Goal: Book appointment/travel/reservation

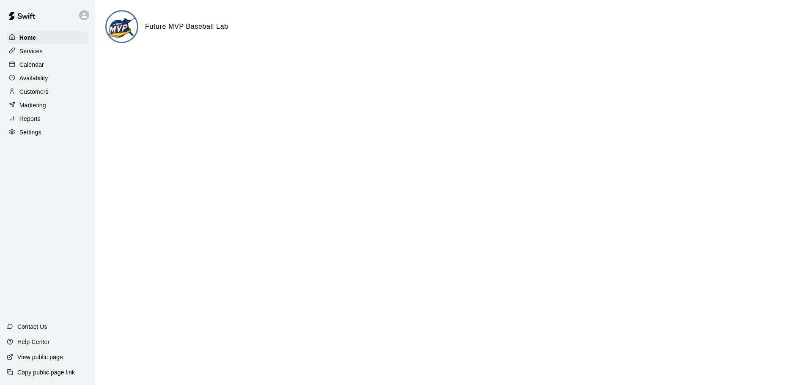
click at [33, 54] on p "Services" at bounding box center [30, 51] width 23 height 8
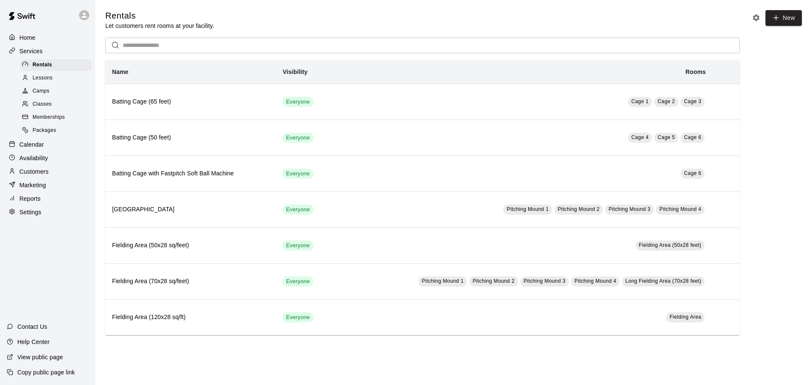
click at [31, 52] on p "Services" at bounding box center [30, 51] width 23 height 8
click at [31, 41] on p "Home" at bounding box center [27, 37] width 16 height 8
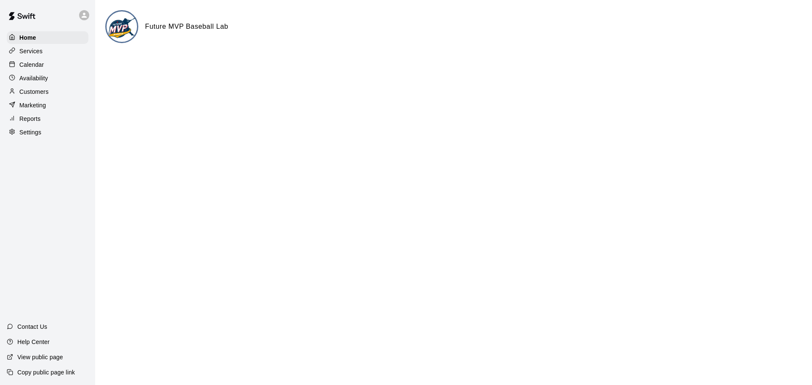
click at [29, 54] on p "Services" at bounding box center [30, 51] width 23 height 8
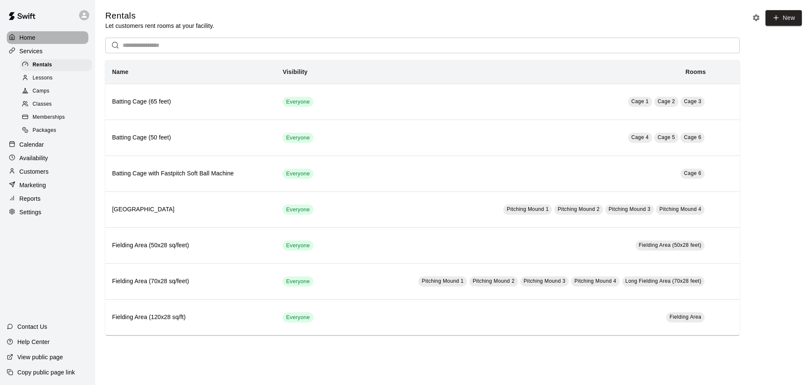
click at [48, 41] on div "Home" at bounding box center [48, 37] width 82 height 13
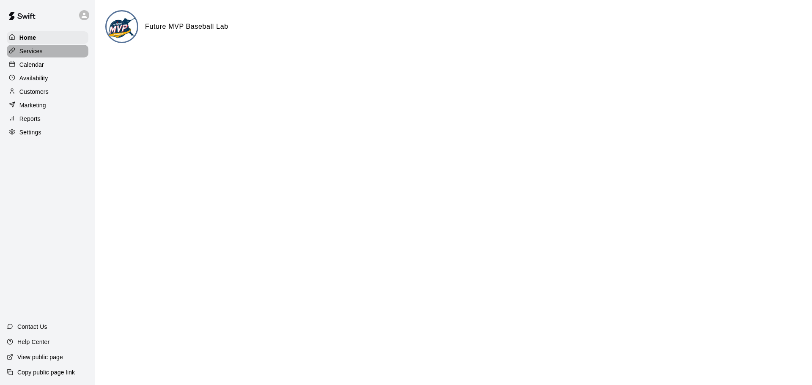
click at [43, 52] on div "Services" at bounding box center [48, 51] width 82 height 13
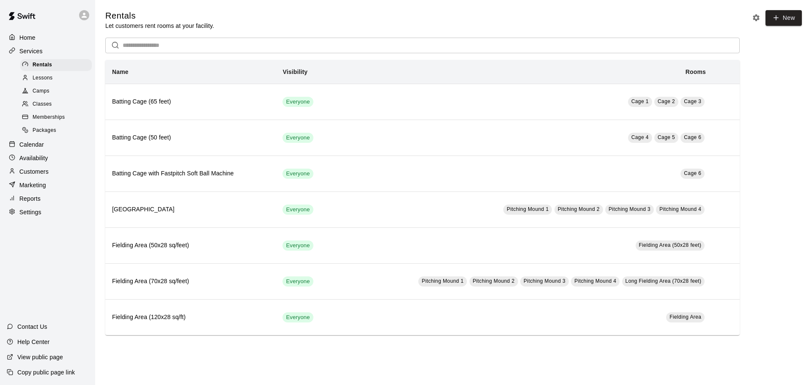
click at [33, 105] on span "Classes" at bounding box center [42, 104] width 19 height 8
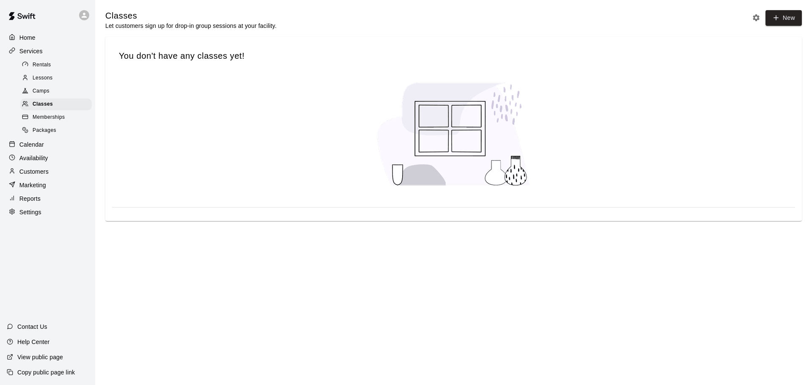
click at [41, 82] on span "Lessons" at bounding box center [43, 78] width 20 height 8
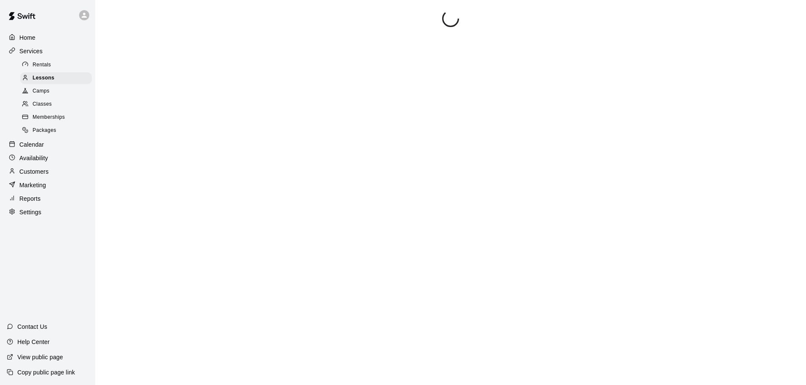
click at [44, 67] on span "Rentals" at bounding box center [42, 65] width 19 height 8
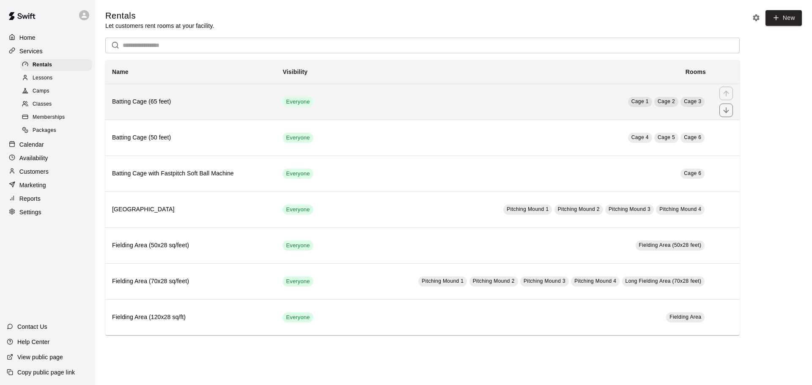
click at [194, 101] on h6 "Batting Cage (65 feet)" at bounding box center [190, 101] width 157 height 9
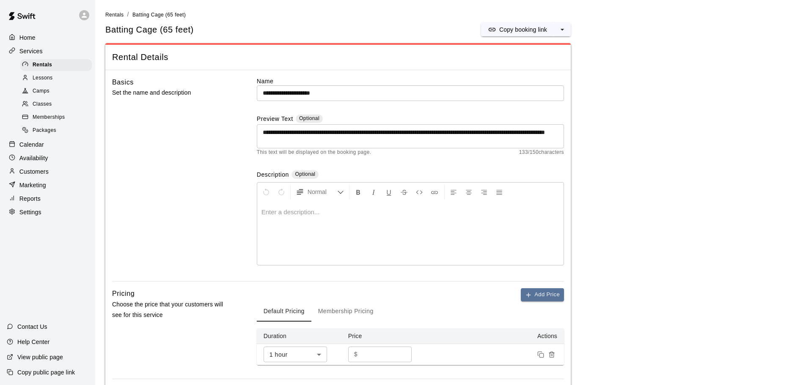
click at [31, 53] on p "Services" at bounding box center [30, 51] width 23 height 8
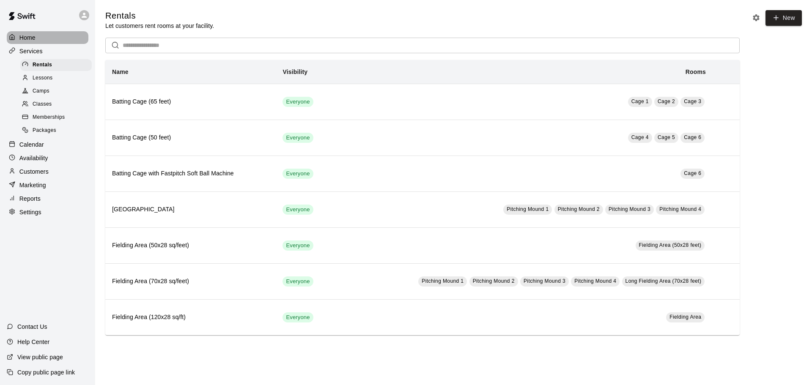
click at [29, 36] on p "Home" at bounding box center [27, 37] width 16 height 8
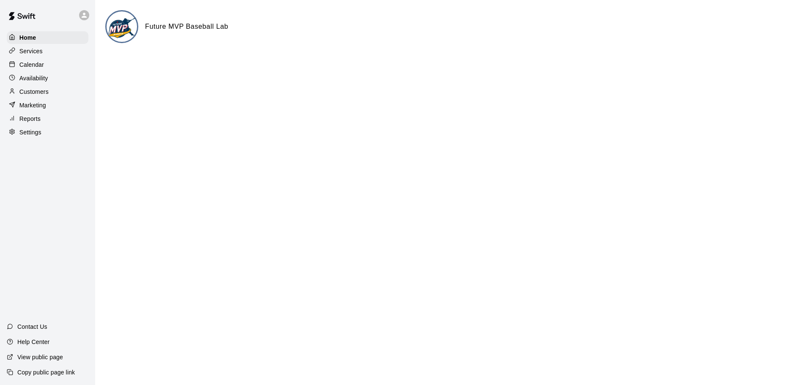
click at [30, 91] on p "Customers" at bounding box center [33, 92] width 29 height 8
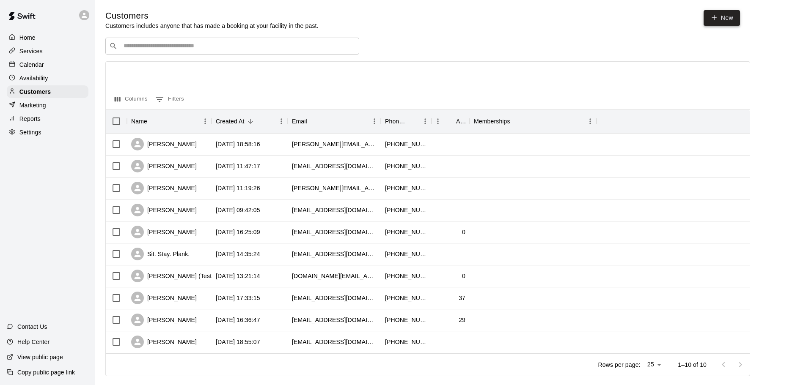
click at [712, 15] on icon at bounding box center [714, 18] width 8 height 8
select select "**"
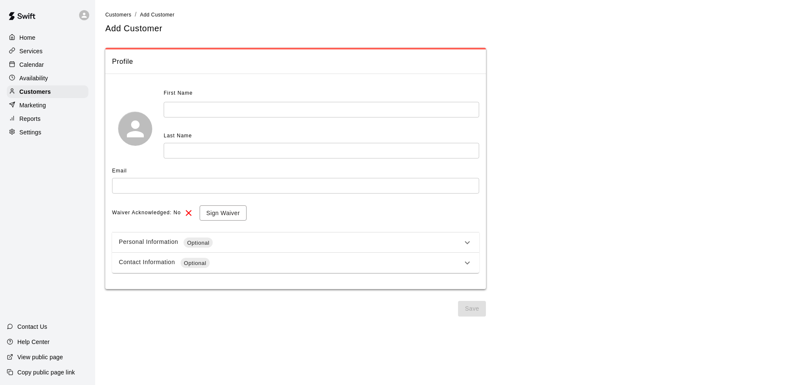
click at [369, 241] on div "Personal Information Optional" at bounding box center [290, 243] width 343 height 10
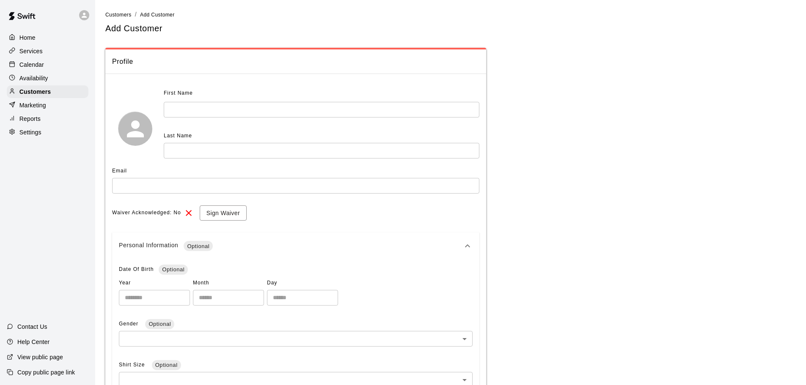
click at [392, 240] on div "Personal Information Optional" at bounding box center [295, 246] width 367 height 27
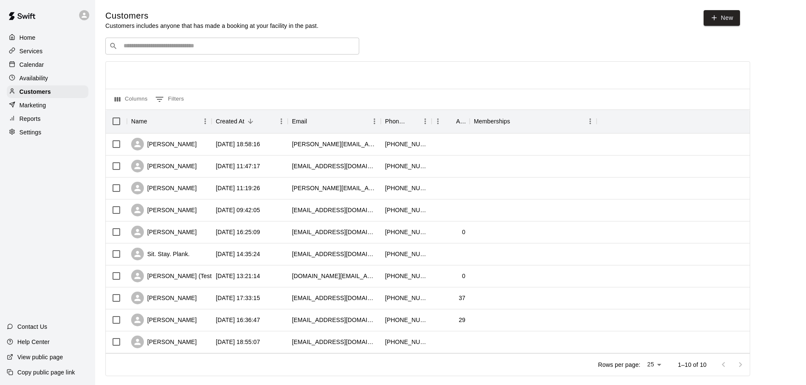
click at [45, 36] on div "Home" at bounding box center [48, 37] width 82 height 13
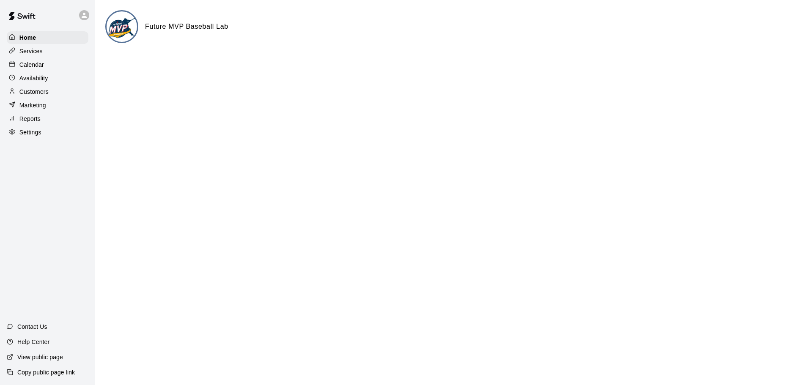
click at [38, 136] on p "Settings" at bounding box center [30, 132] width 22 height 8
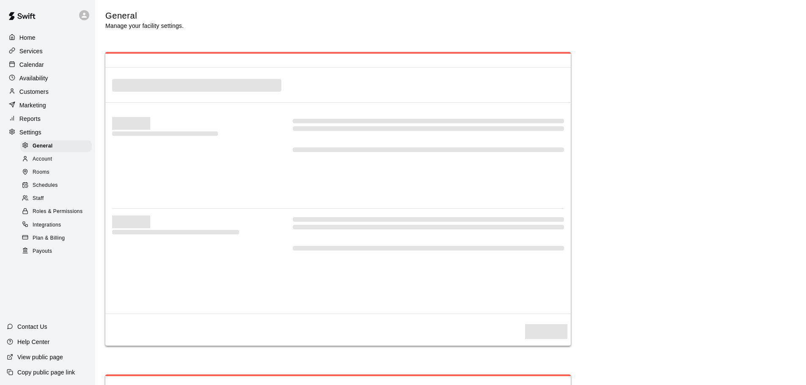
select select "**"
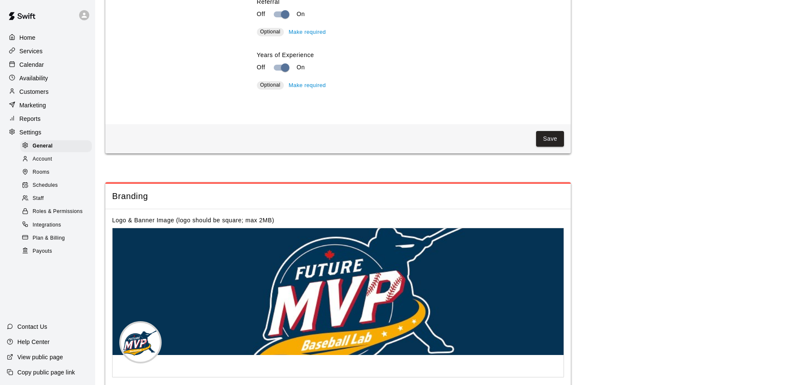
scroll to position [1666, 0]
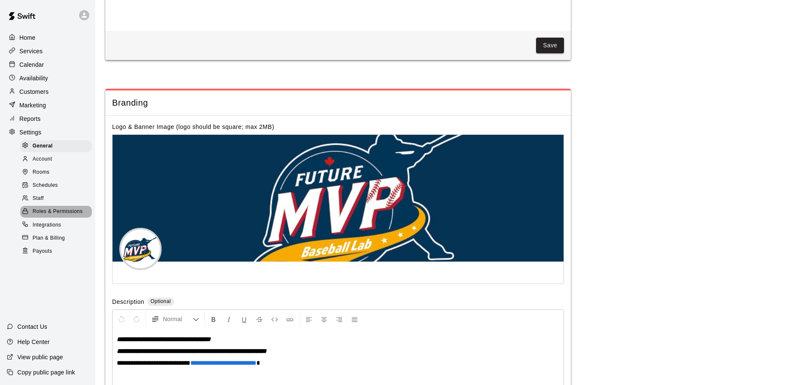
click at [42, 216] on span "Roles & Permissions" at bounding box center [58, 212] width 50 height 8
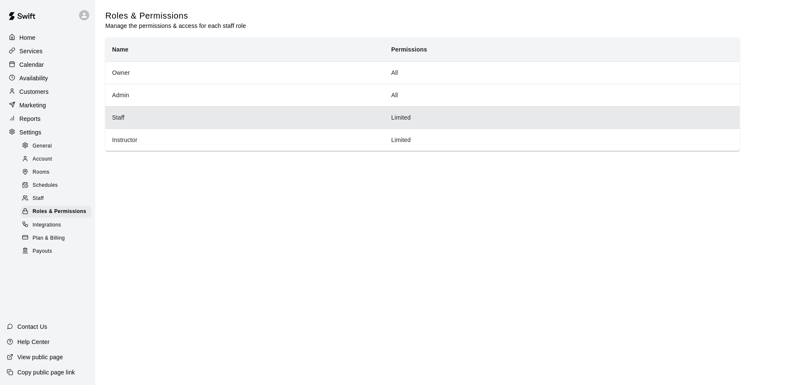
click at [148, 117] on th "Staff" at bounding box center [244, 117] width 279 height 22
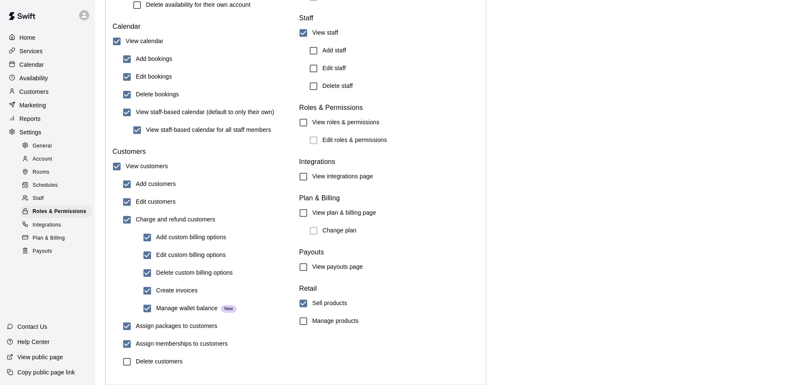
scroll to position [886, 0]
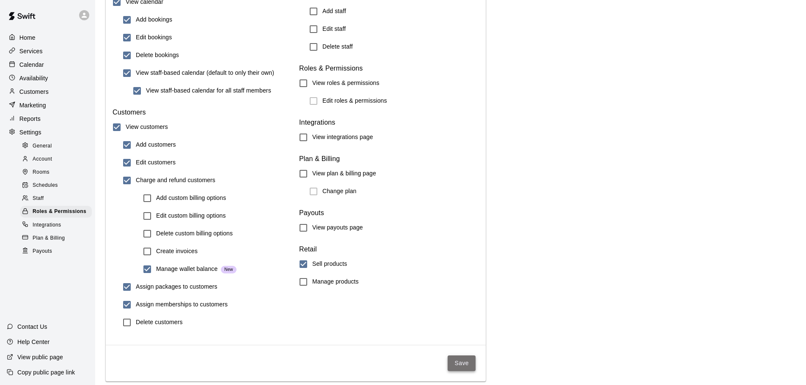
click at [464, 364] on button "Save" at bounding box center [461, 364] width 28 height 16
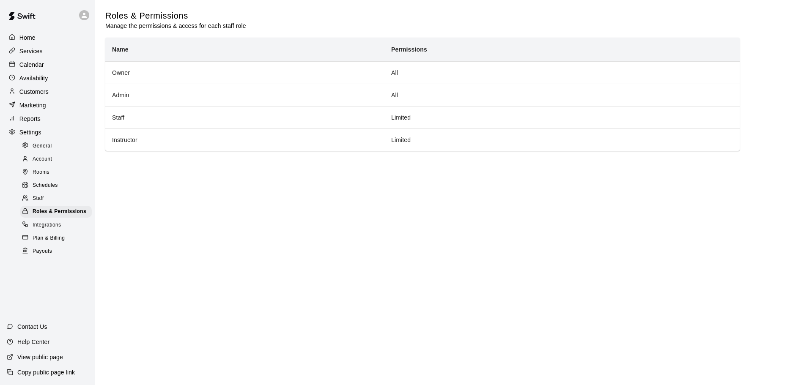
click at [52, 162] on span "Account" at bounding box center [42, 159] width 19 height 8
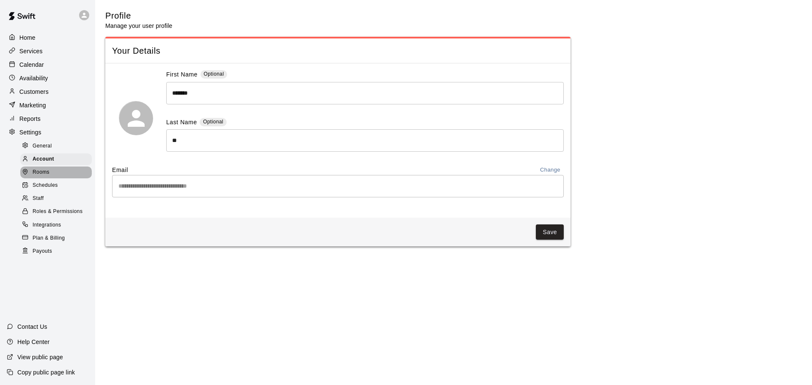
click at [50, 174] on div "Rooms" at bounding box center [55, 173] width 71 height 12
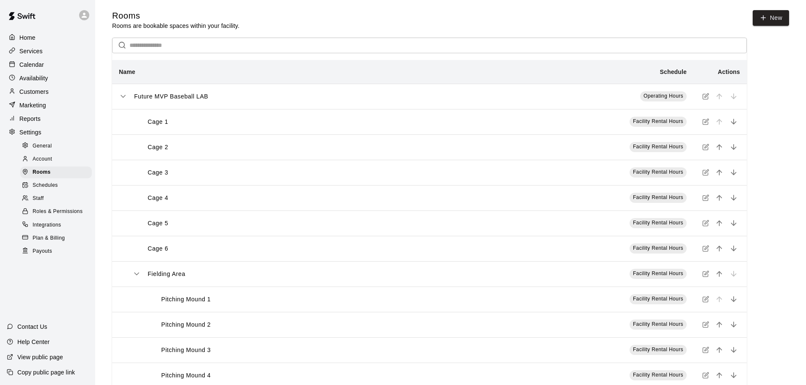
click at [48, 185] on div "Schedules" at bounding box center [55, 186] width 71 height 12
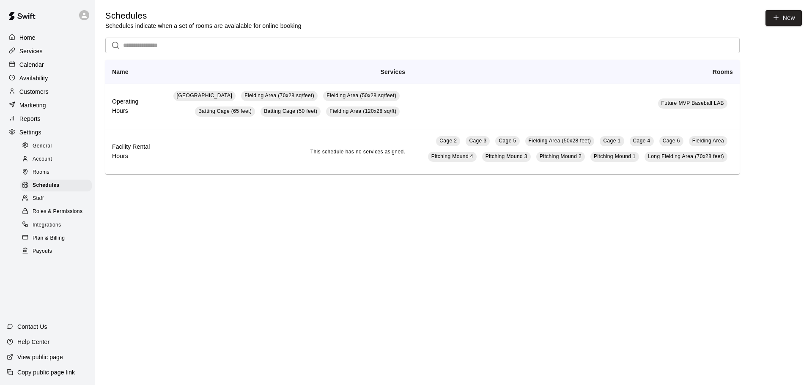
click at [46, 205] on div "Staff" at bounding box center [55, 199] width 71 height 12
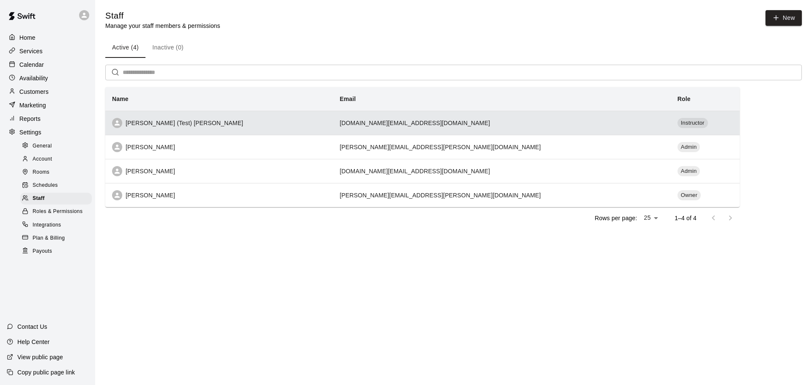
click at [671, 126] on td "Instructor" at bounding box center [705, 123] width 69 height 24
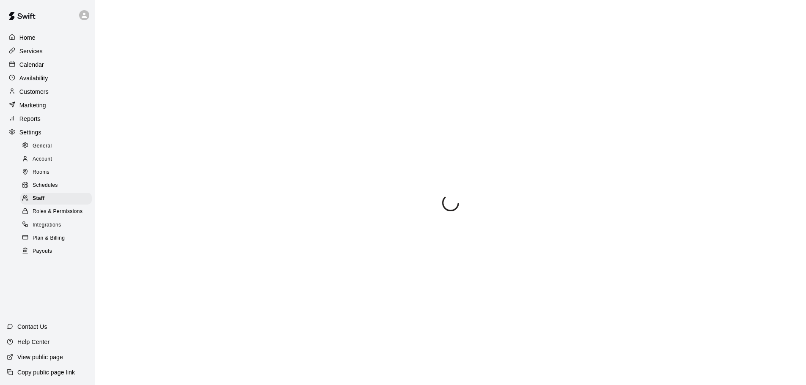
select select "**"
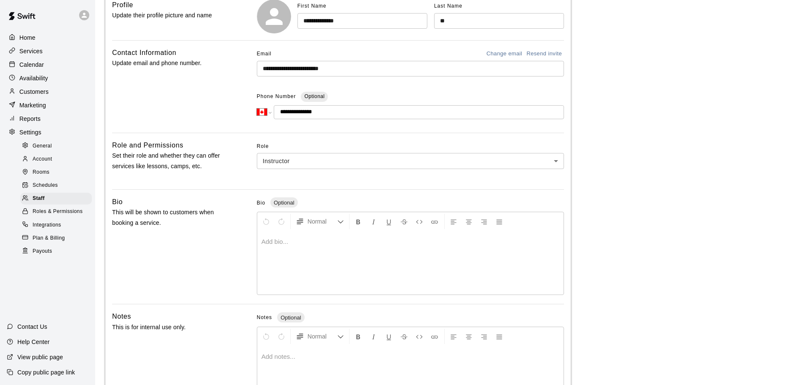
scroll to position [127, 0]
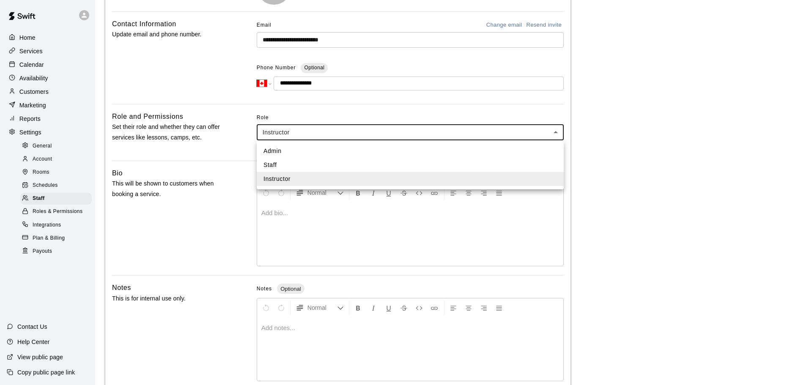
click at [397, 137] on body "**********" at bounding box center [406, 151] width 812 height 557
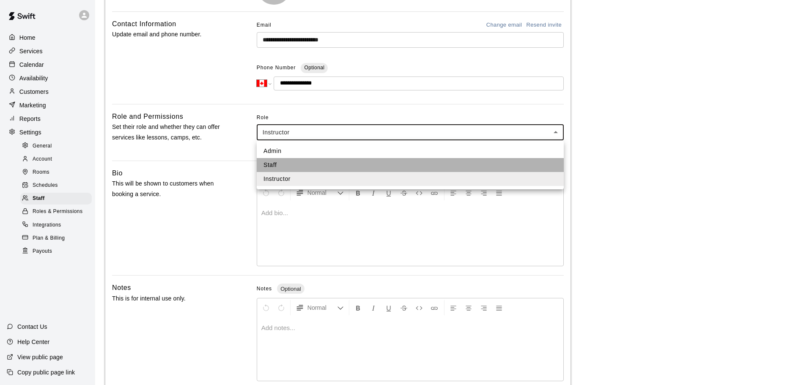
click at [297, 167] on li "Staff" at bounding box center [410, 165] width 307 height 14
type input "*****"
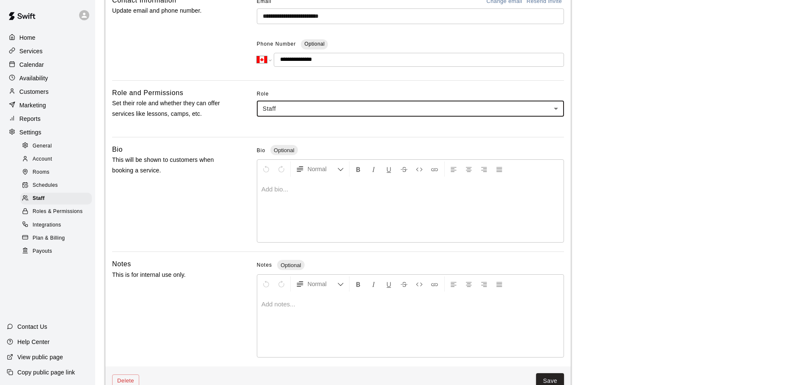
scroll to position [172, 0]
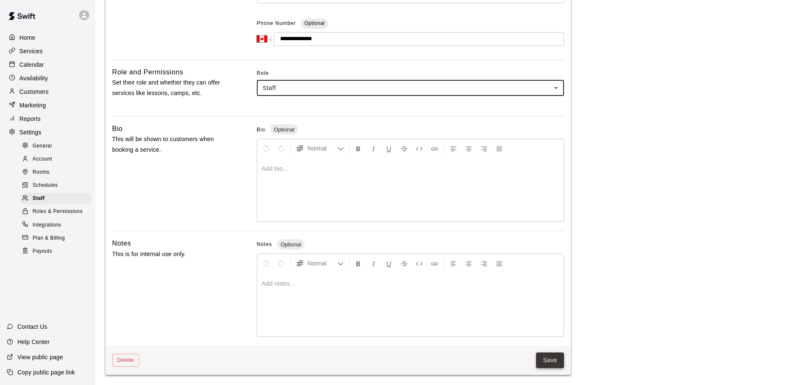
click at [545, 360] on button "Save" at bounding box center [550, 361] width 28 height 16
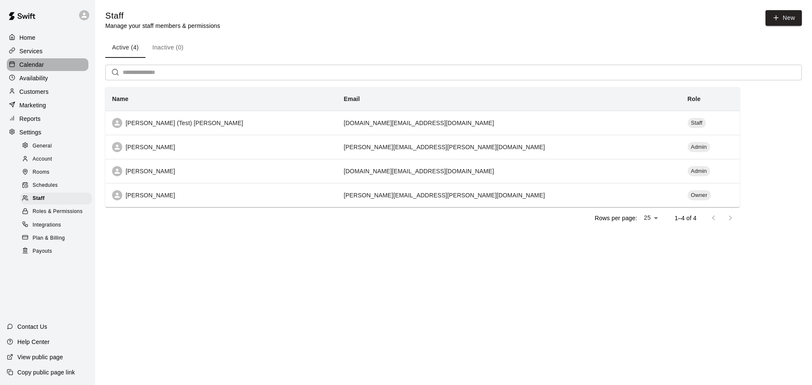
click at [27, 63] on p "Calendar" at bounding box center [31, 64] width 25 height 8
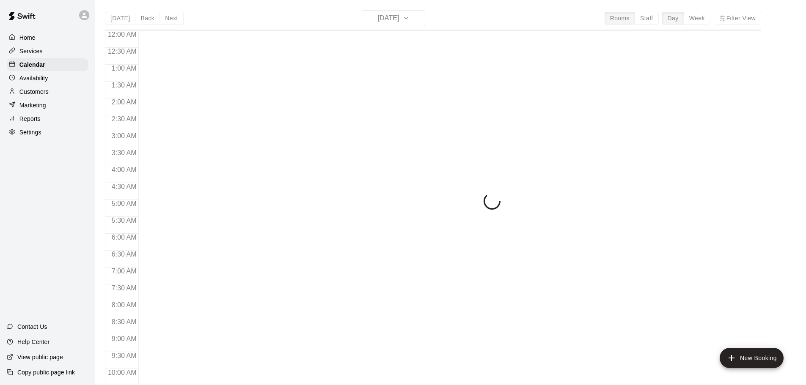
scroll to position [448, 0]
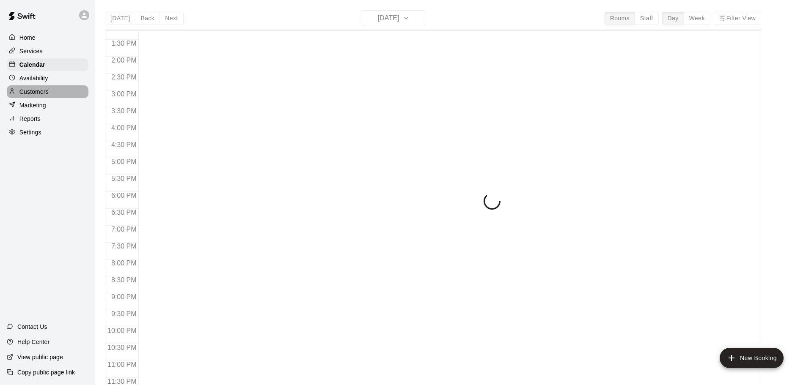
click at [28, 90] on p "Customers" at bounding box center [33, 92] width 29 height 8
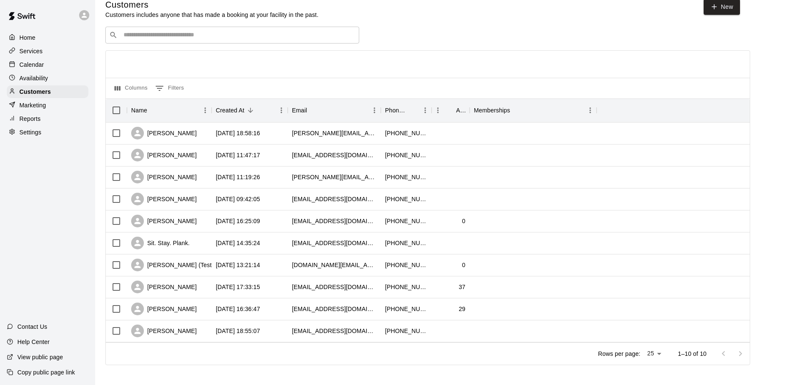
scroll to position [16, 0]
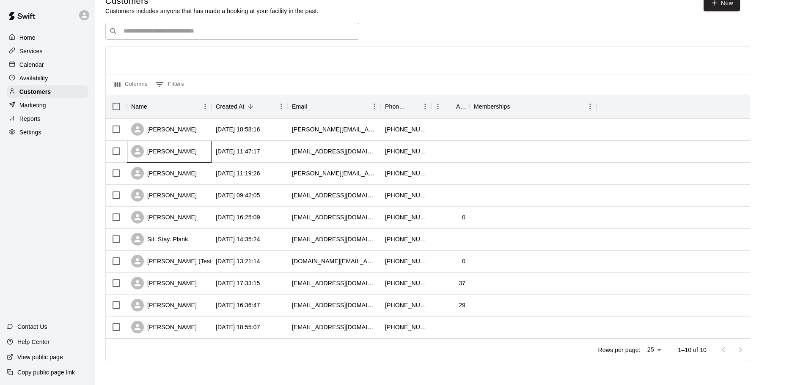
click at [186, 150] on div "[PERSON_NAME]" at bounding box center [169, 152] width 85 height 22
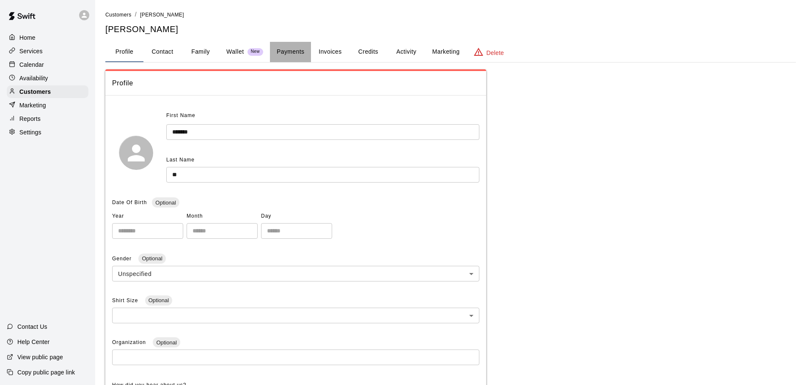
click at [296, 51] on button "Payments" at bounding box center [290, 52] width 41 height 20
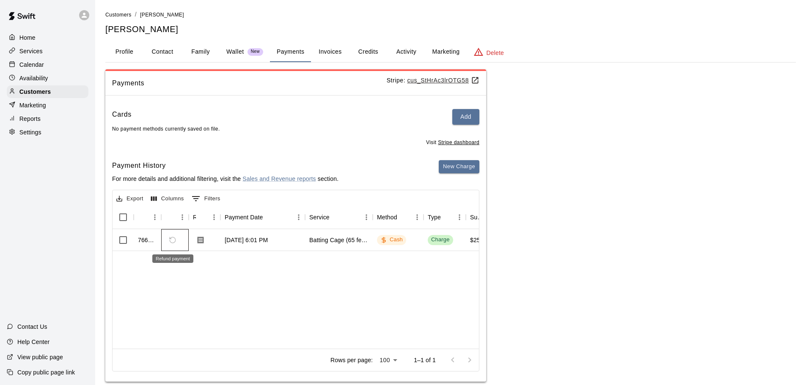
click at [174, 242] on span "Refund payment" at bounding box center [172, 240] width 14 height 14
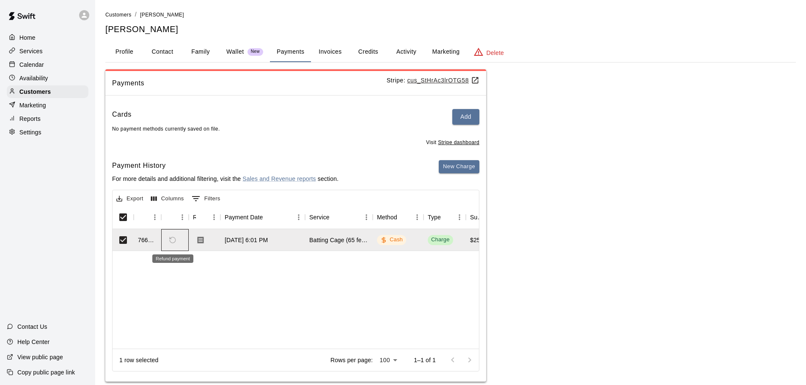
click at [174, 242] on span "Refund payment" at bounding box center [172, 240] width 14 height 14
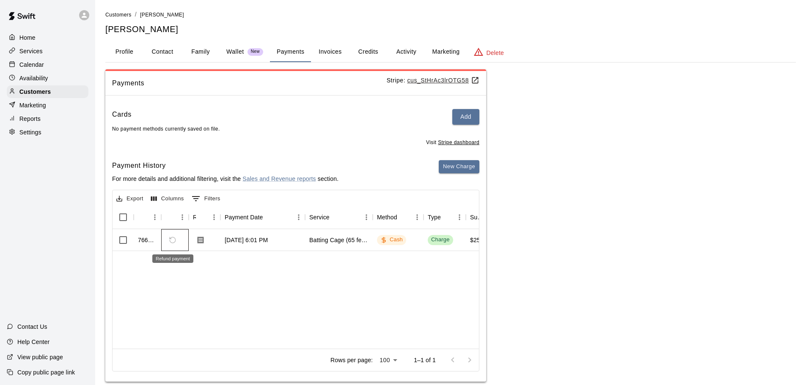
click at [171, 242] on span "Refund payment" at bounding box center [172, 240] width 14 height 14
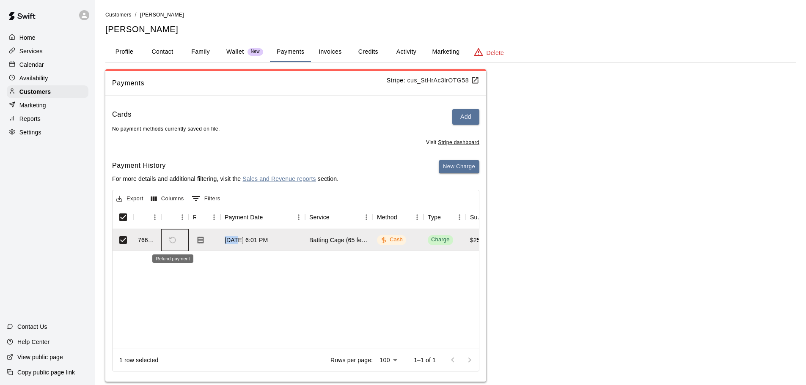
click at [171, 242] on span "Refund payment" at bounding box center [172, 240] width 14 height 14
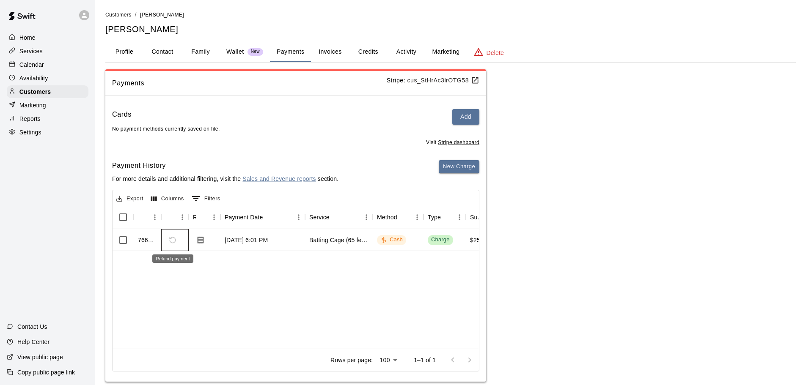
click at [171, 242] on span "Refund payment" at bounding box center [172, 240] width 14 height 14
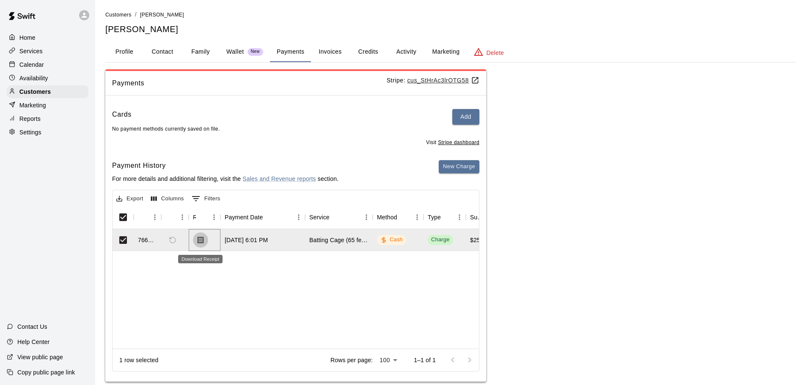
click at [200, 241] on icon "Download Receipt" at bounding box center [200, 240] width 8 height 8
click at [31, 35] on p "Home" at bounding box center [27, 37] width 16 height 8
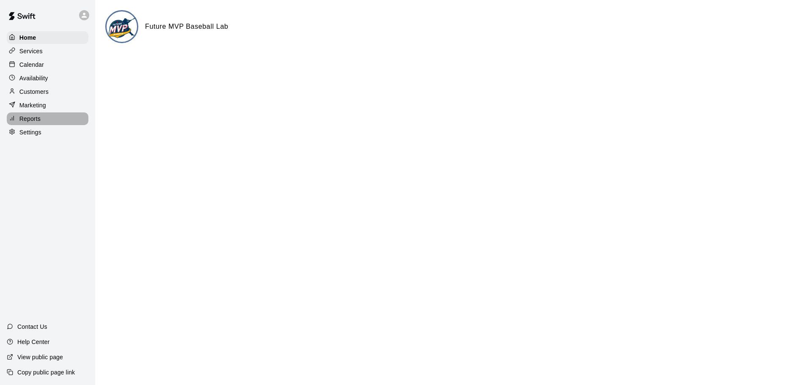
click at [33, 122] on p "Reports" at bounding box center [29, 119] width 21 height 8
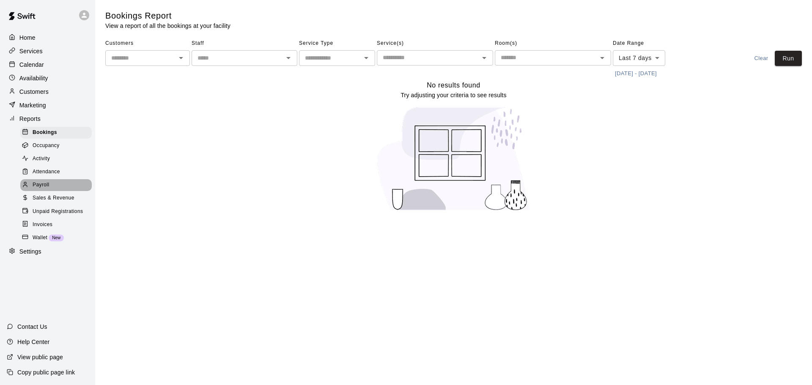
click at [41, 184] on div "Payroll" at bounding box center [55, 185] width 71 height 12
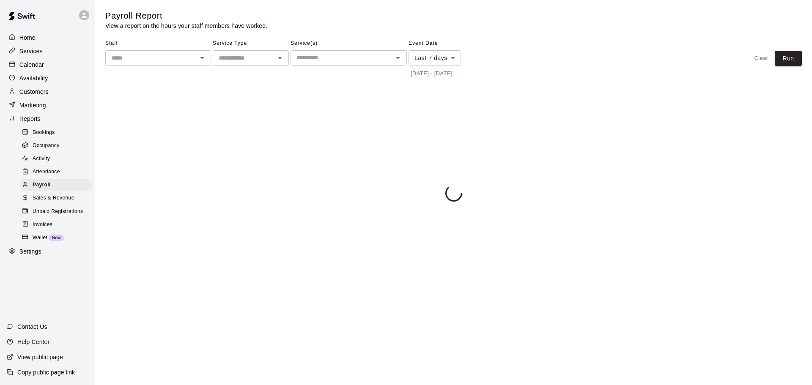
click at [42, 203] on span "Sales & Revenue" at bounding box center [54, 198] width 42 height 8
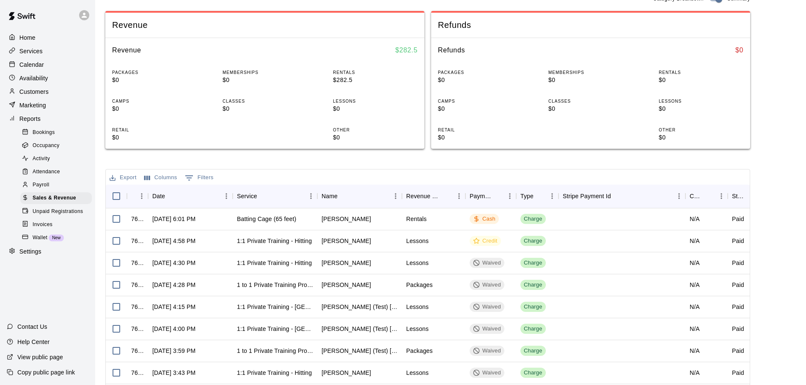
scroll to position [127, 0]
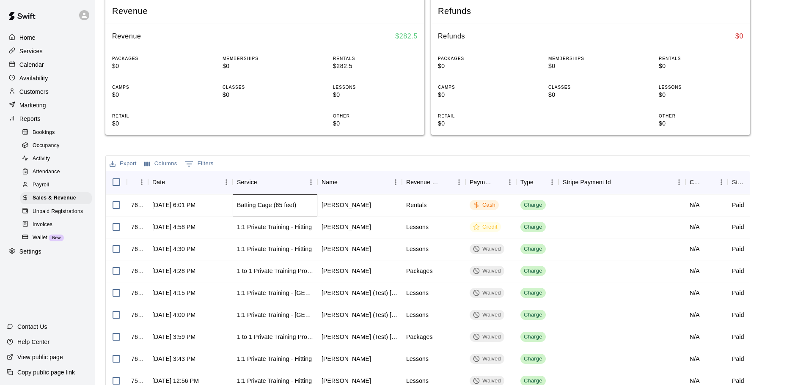
click at [261, 209] on div "Batting Cage (65 feet)" at bounding box center [266, 205] width 59 height 8
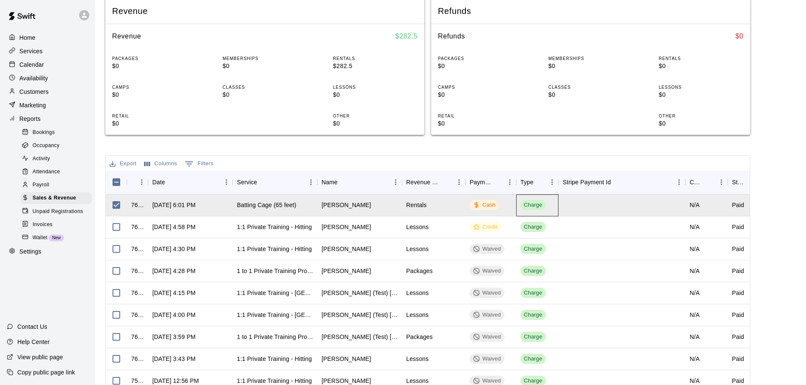
click at [528, 204] on div "Charge" at bounding box center [533, 205] width 19 height 8
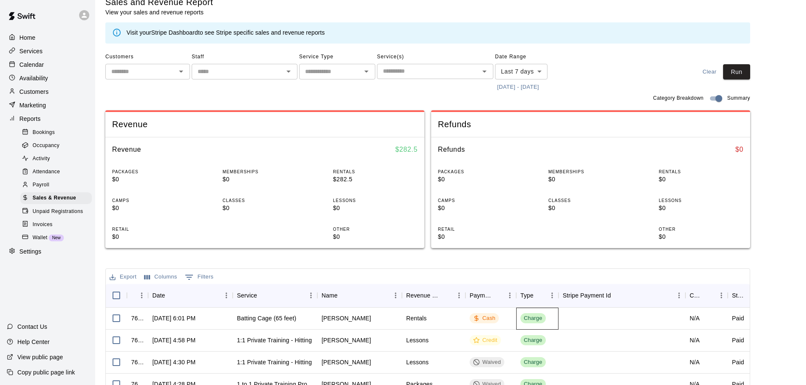
scroll to position [0, 0]
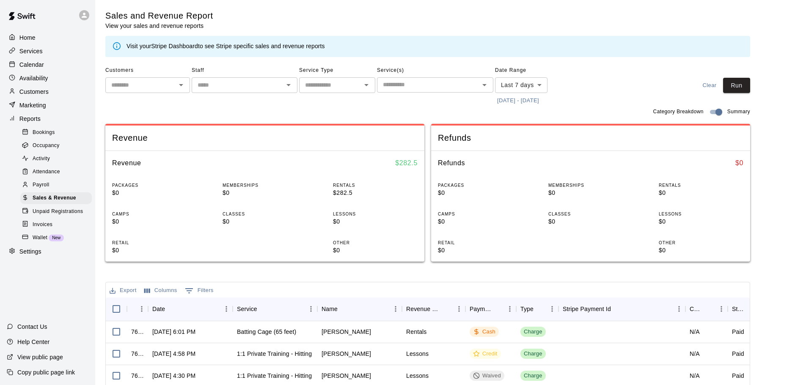
click at [41, 54] on p "Services" at bounding box center [30, 51] width 23 height 8
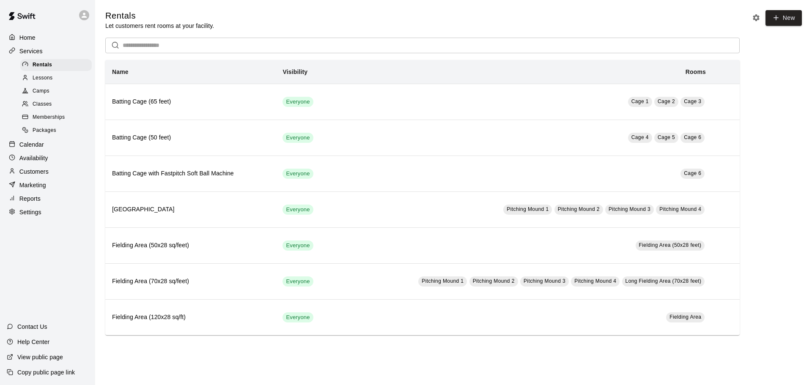
click at [38, 174] on p "Customers" at bounding box center [33, 171] width 29 height 8
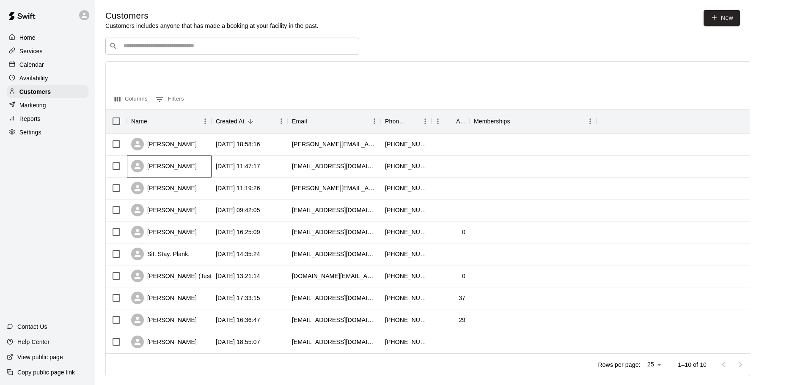
click at [169, 172] on div "[PERSON_NAME]" at bounding box center [164, 166] width 66 height 13
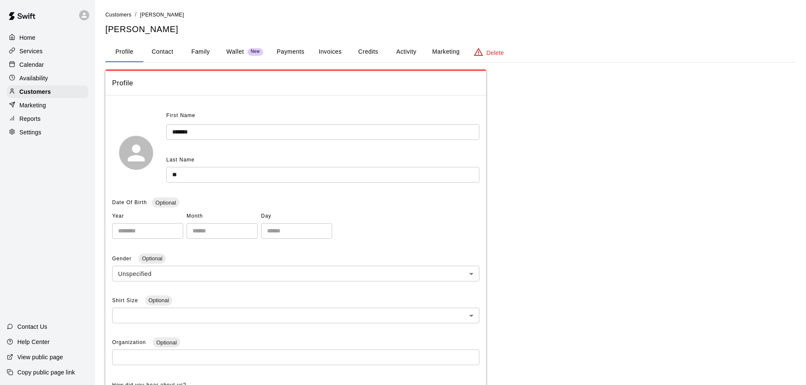
click at [282, 49] on button "Payments" at bounding box center [290, 52] width 41 height 20
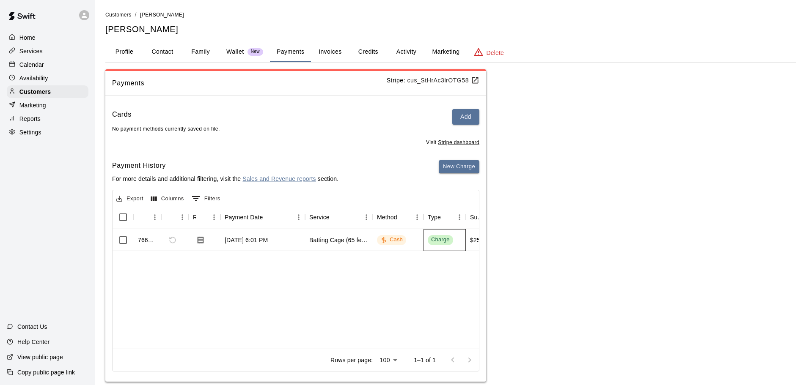
click at [441, 245] on div "Charge" at bounding box center [440, 240] width 25 height 10
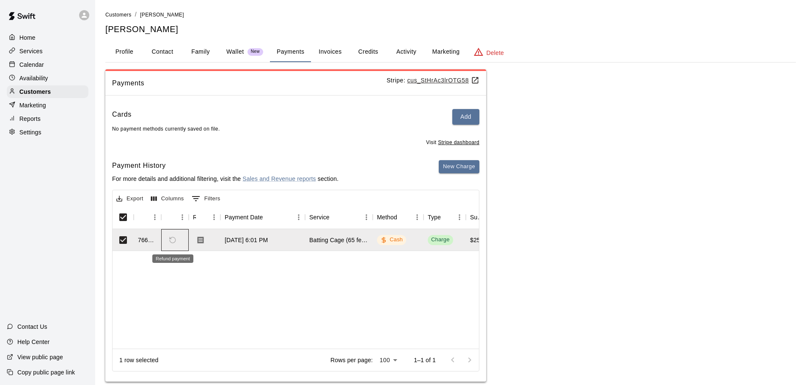
click at [170, 241] on span "Refund payment" at bounding box center [172, 240] width 14 height 14
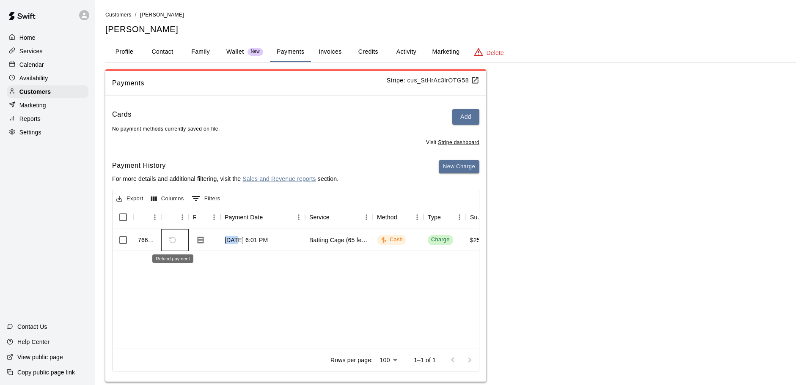
click at [170, 241] on span "Refund payment" at bounding box center [172, 240] width 14 height 14
click at [171, 241] on span "Refund payment" at bounding box center [172, 240] width 14 height 14
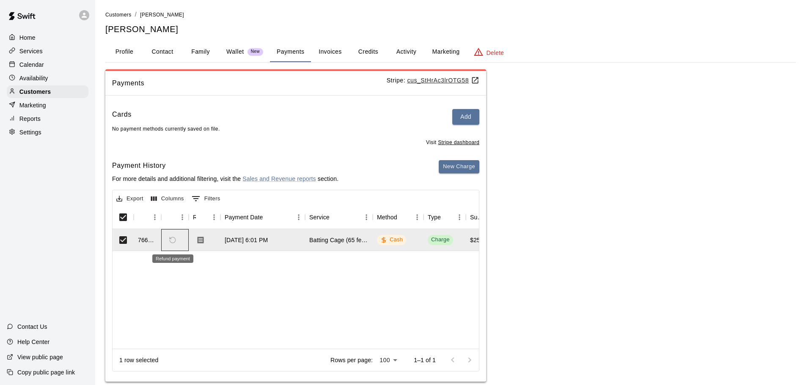
click at [171, 241] on span "Refund payment" at bounding box center [172, 240] width 14 height 14
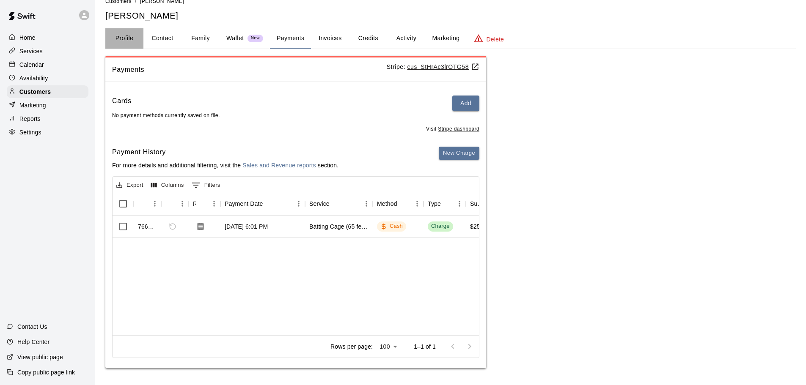
click at [126, 41] on button "Profile" at bounding box center [124, 38] width 38 height 20
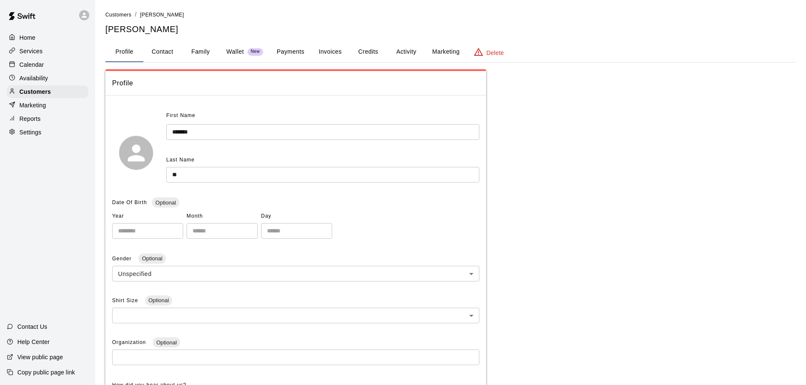
click at [27, 77] on p "Availability" at bounding box center [33, 78] width 29 height 8
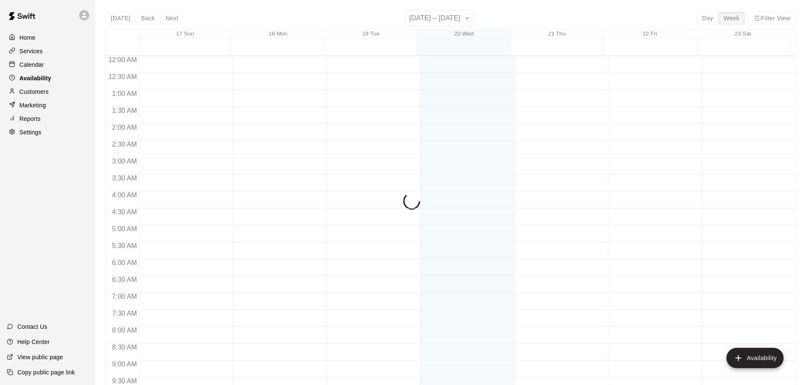
scroll to position [474, 0]
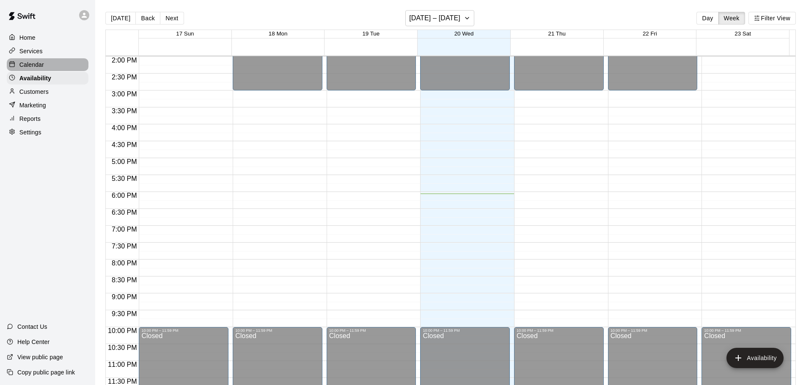
click at [30, 66] on p "Calendar" at bounding box center [31, 64] width 25 height 8
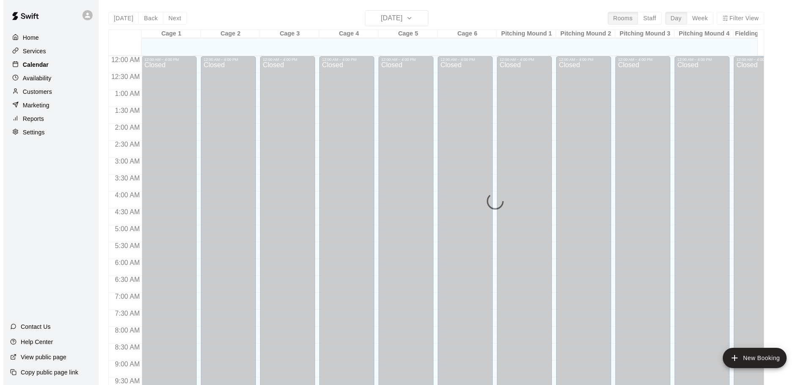
scroll to position [448, 0]
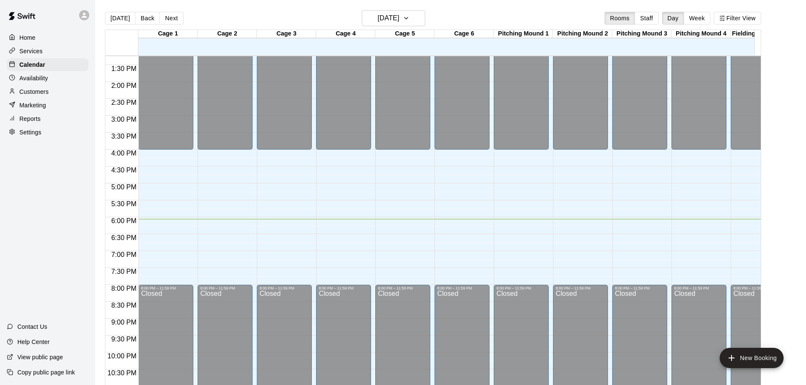
click at [34, 51] on p "Services" at bounding box center [30, 51] width 23 height 8
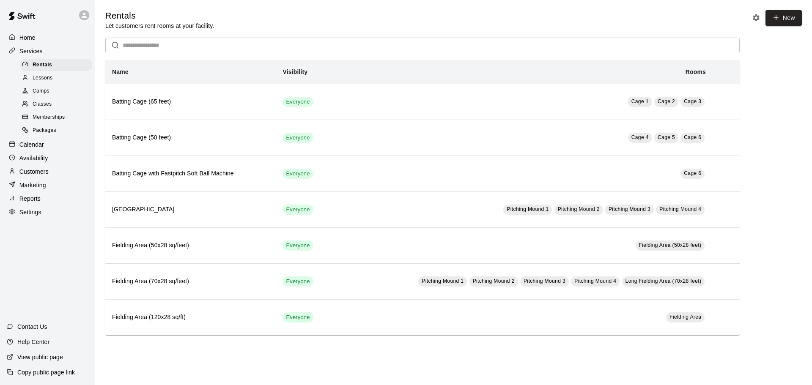
click at [33, 217] on p "Settings" at bounding box center [30, 212] width 22 height 8
select select "**"
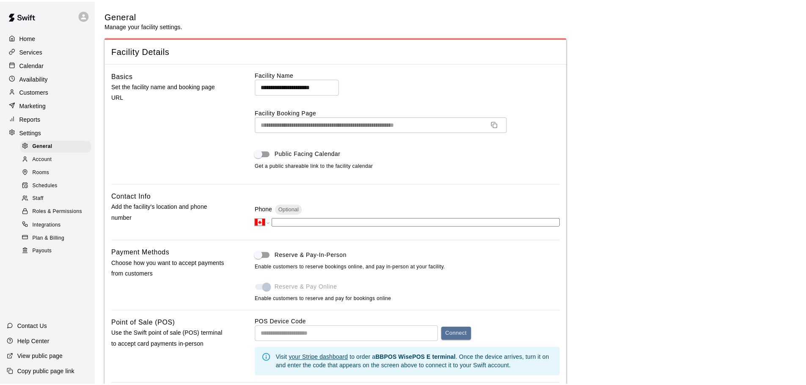
scroll to position [1666, 0]
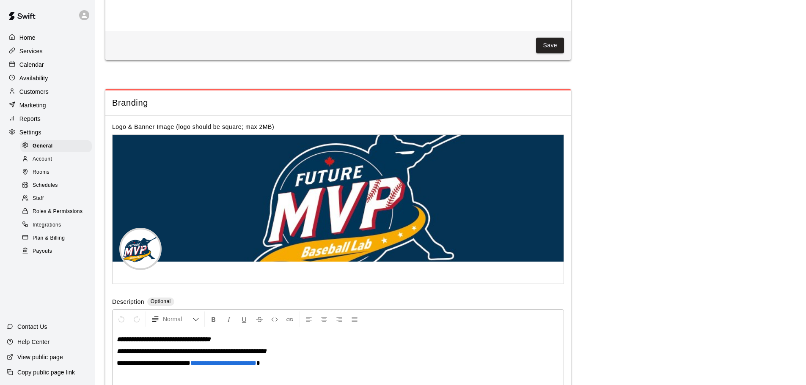
click at [47, 216] on span "Roles & Permissions" at bounding box center [58, 212] width 50 height 8
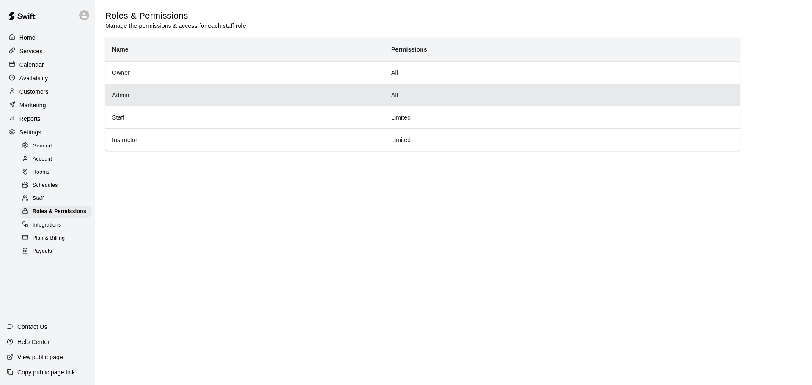
click at [150, 98] on th "Admin" at bounding box center [244, 95] width 279 height 22
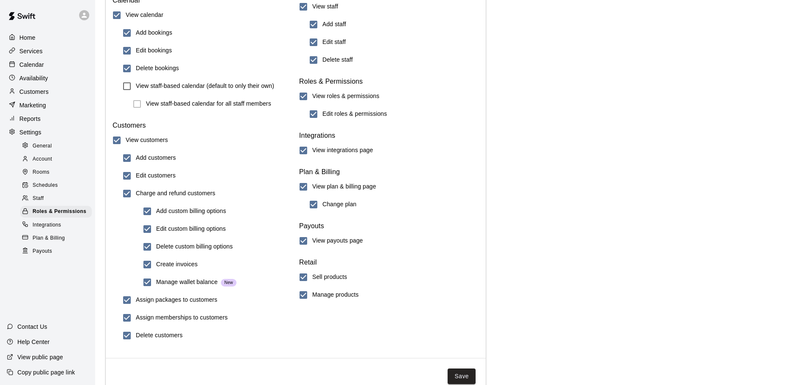
scroll to position [886, 0]
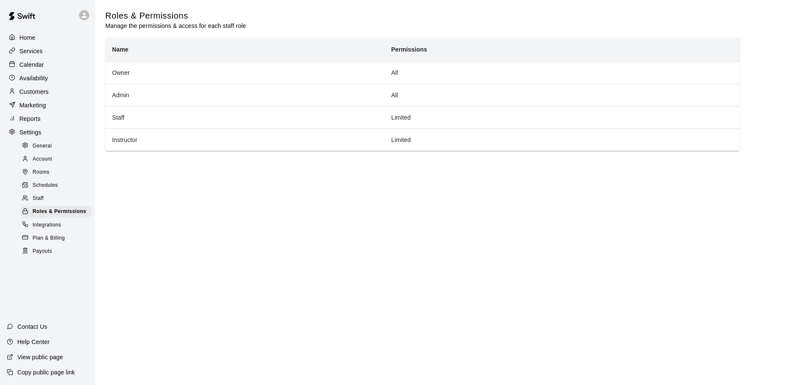
click at [44, 172] on div "Rooms" at bounding box center [55, 173] width 71 height 12
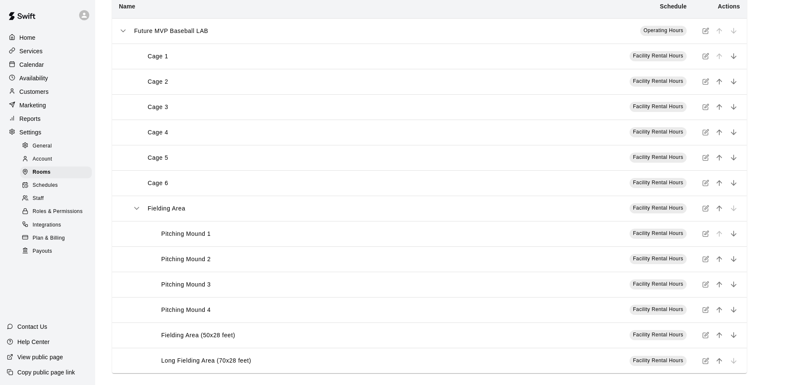
scroll to position [72, 0]
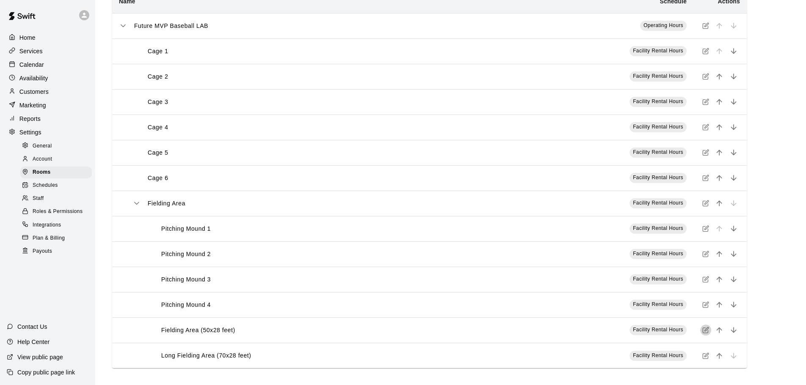
click at [704, 331] on icon "simple table" at bounding box center [705, 330] width 7 height 7
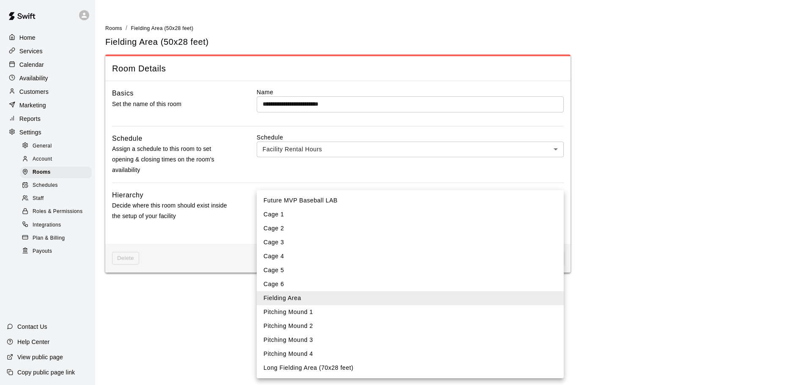
click at [385, 208] on body "**********" at bounding box center [406, 141] width 812 height 283
click at [658, 251] on div at bounding box center [406, 192] width 812 height 385
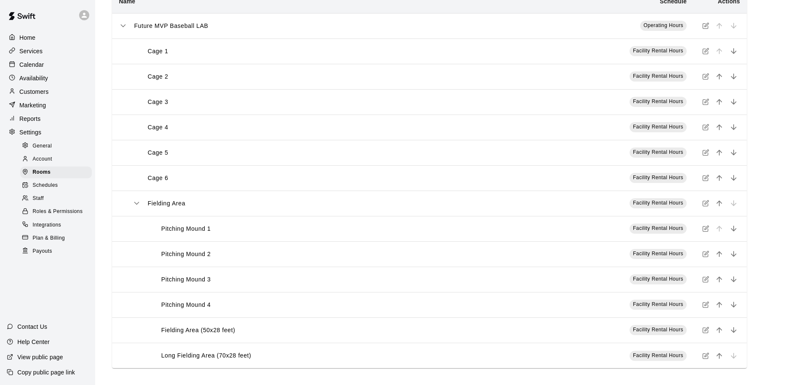
scroll to position [72, 0]
click at [76, 55] on div "Services" at bounding box center [48, 51] width 82 height 13
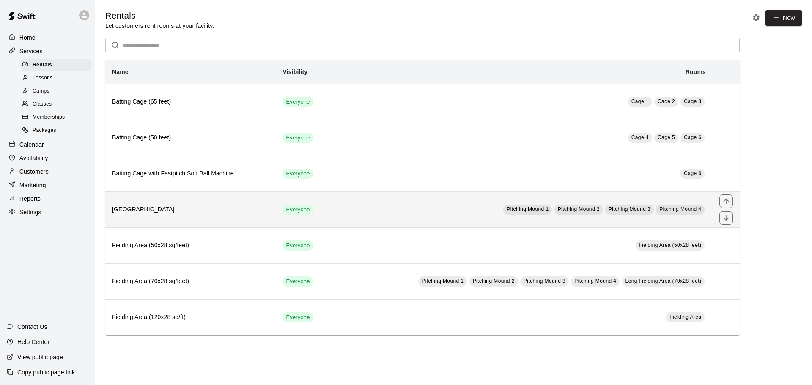
click at [520, 212] on span "Pitching Mound 1" at bounding box center [528, 209] width 42 height 6
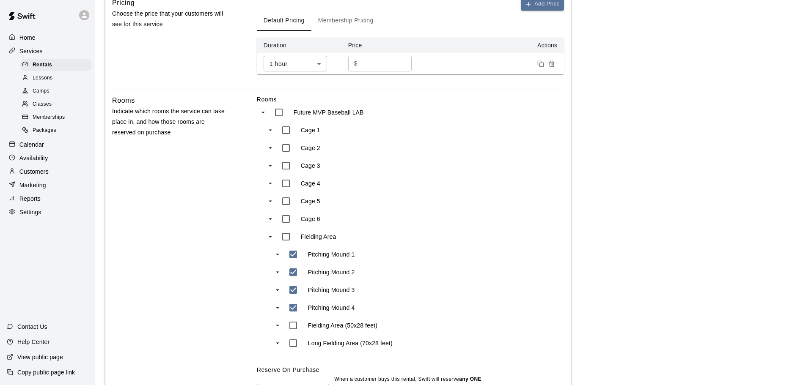
scroll to position [381, 0]
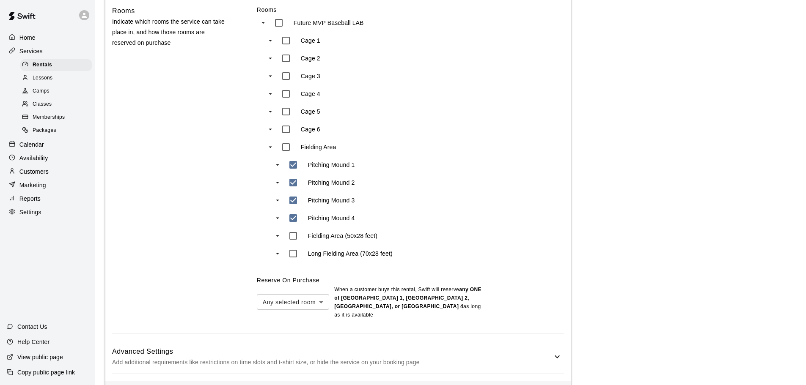
click at [279, 254] on icon "swift facility view" at bounding box center [278, 254] width 8 height 8
click at [277, 254] on icon "swift facility view" at bounding box center [278, 254] width 8 height 8
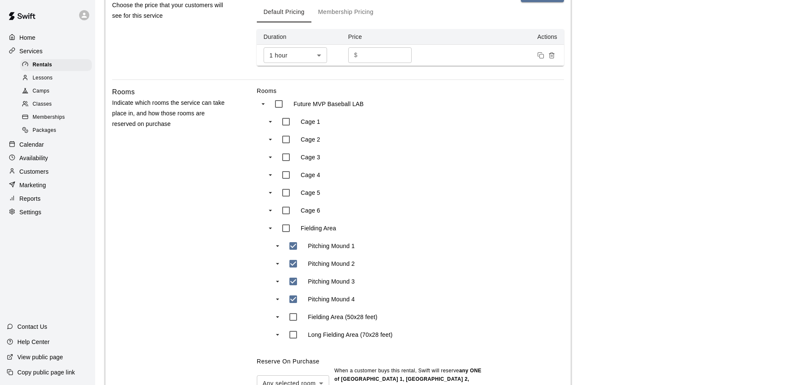
scroll to position [296, 0]
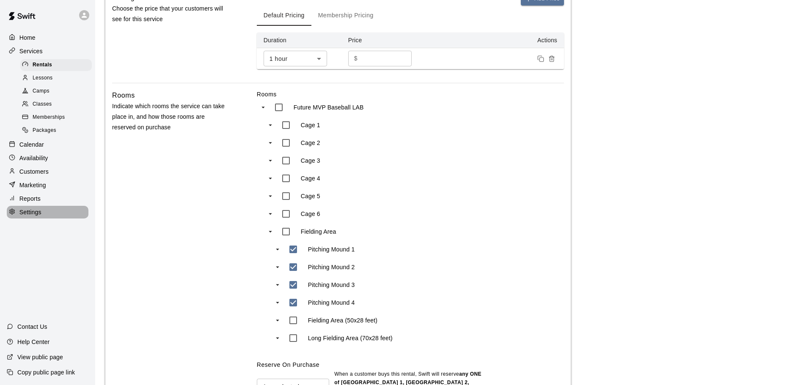
click at [28, 217] on p "Settings" at bounding box center [30, 212] width 22 height 8
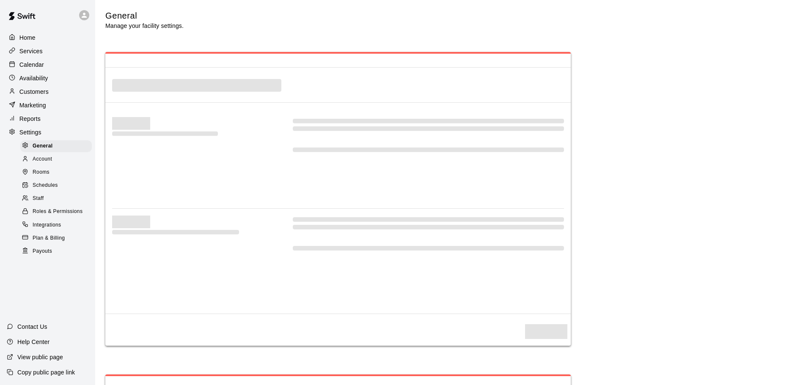
select select "**"
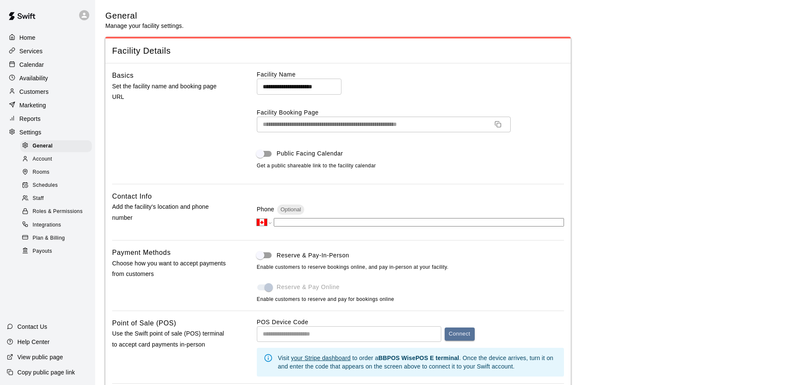
scroll to position [1666, 0]
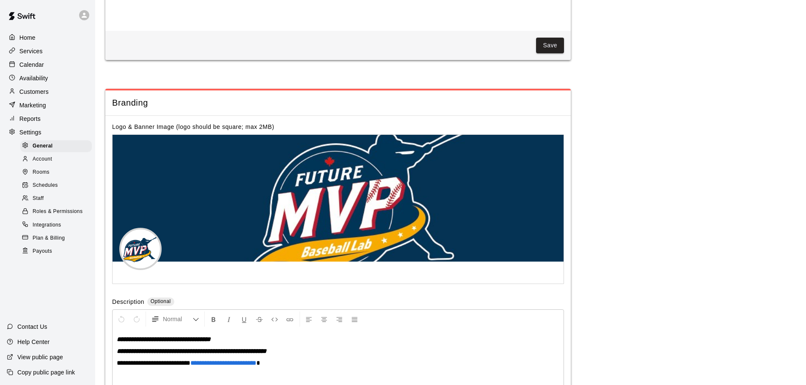
click at [46, 165] on div "Account" at bounding box center [55, 160] width 71 height 12
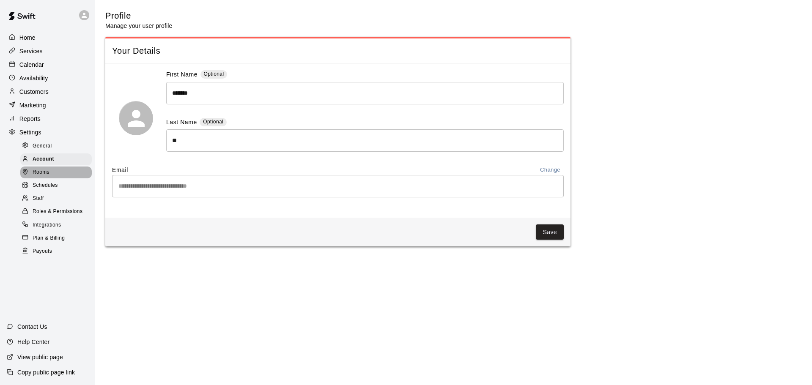
click at [46, 175] on span "Rooms" at bounding box center [41, 172] width 17 height 8
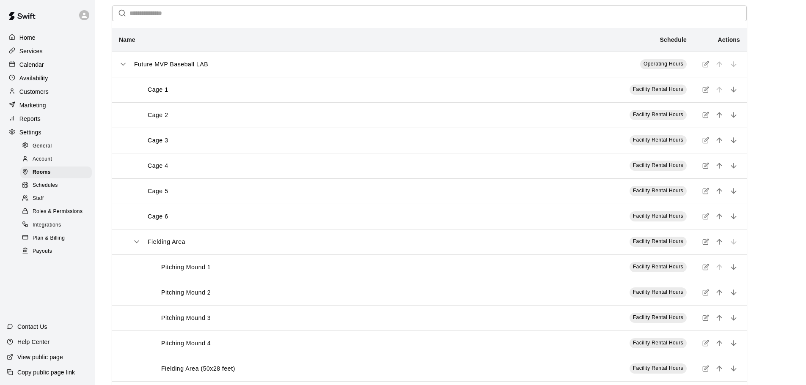
scroll to position [72, 0]
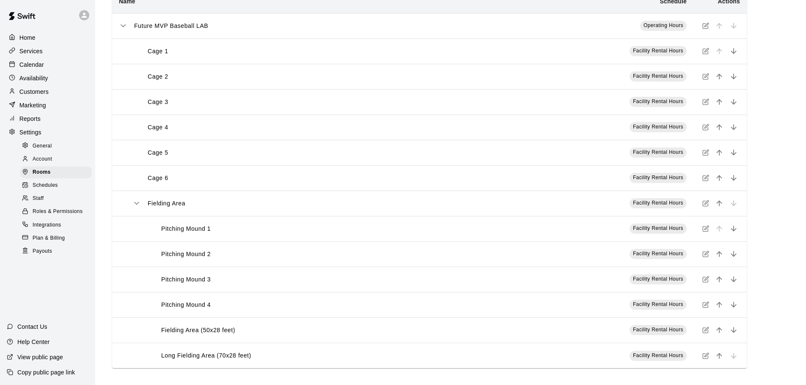
click at [707, 231] on icon "simple table" at bounding box center [705, 228] width 7 height 7
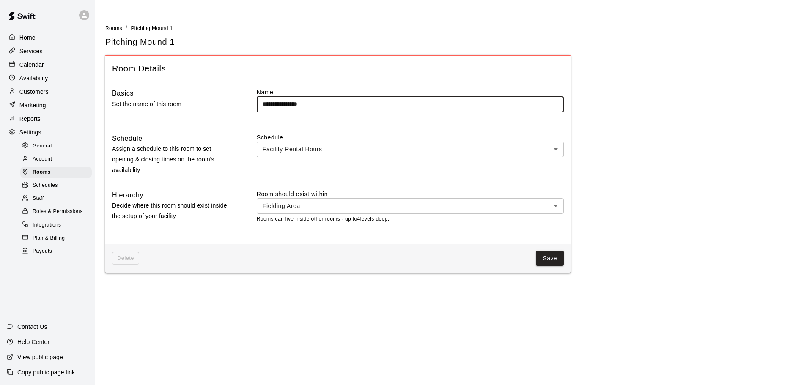
click at [369, 209] on body "**********" at bounding box center [406, 141] width 812 height 283
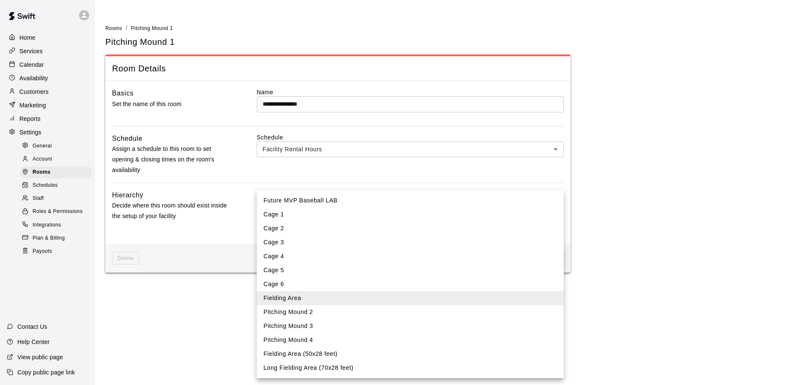
click at [332, 369] on li "Long Fielding Area (70x28 feet)" at bounding box center [410, 368] width 307 height 14
type input "****"
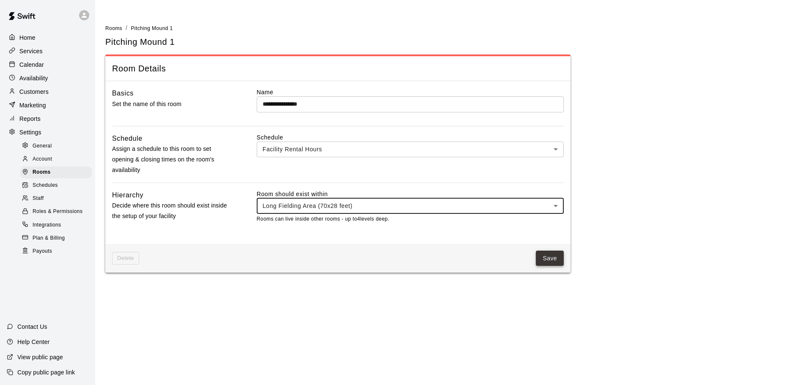
click at [554, 255] on button "Save" at bounding box center [550, 259] width 28 height 16
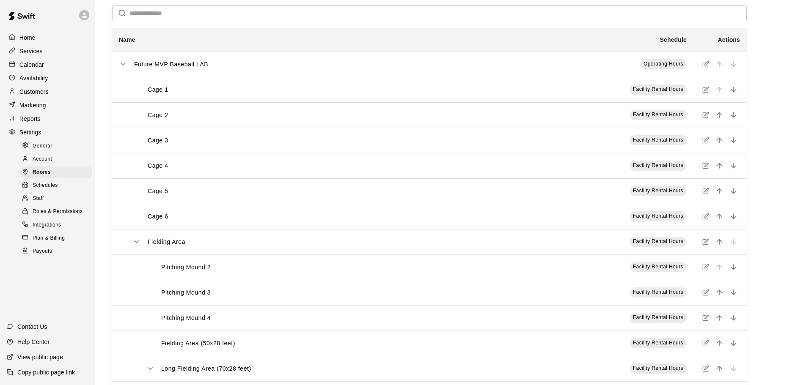
scroll to position [72, 0]
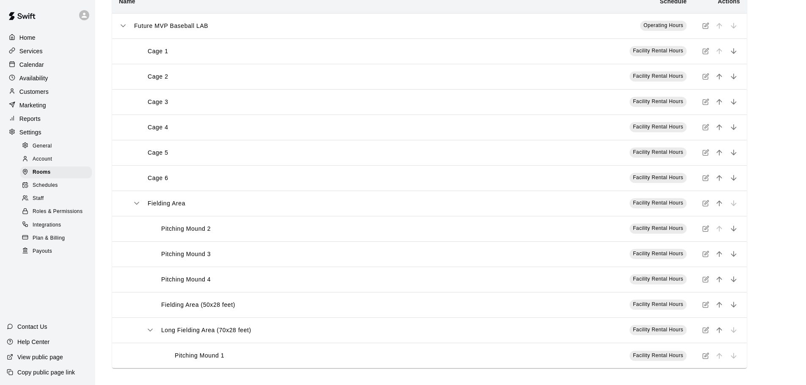
click at [706, 230] on icon "simple table" at bounding box center [705, 228] width 7 height 7
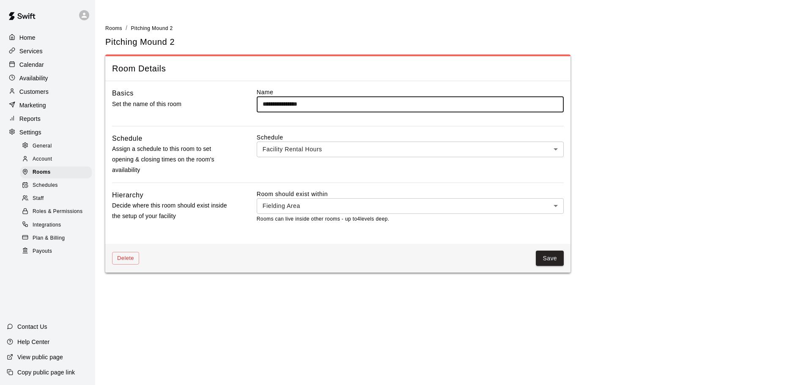
click at [440, 205] on body "**********" at bounding box center [406, 141] width 812 height 283
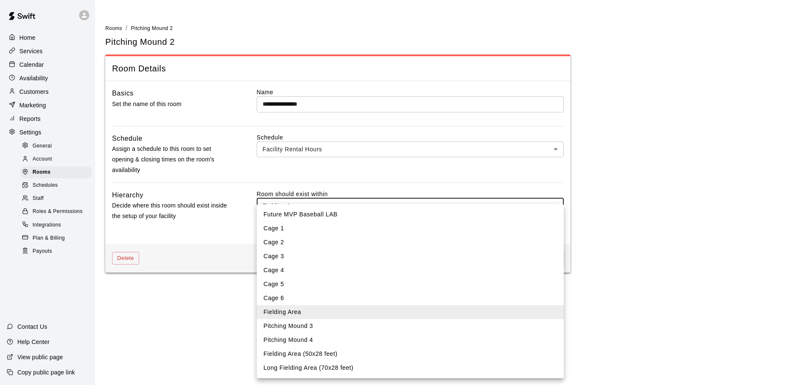
click at [323, 366] on li "Long Fielding Area (70x28 feet)" at bounding box center [410, 368] width 307 height 14
type input "****"
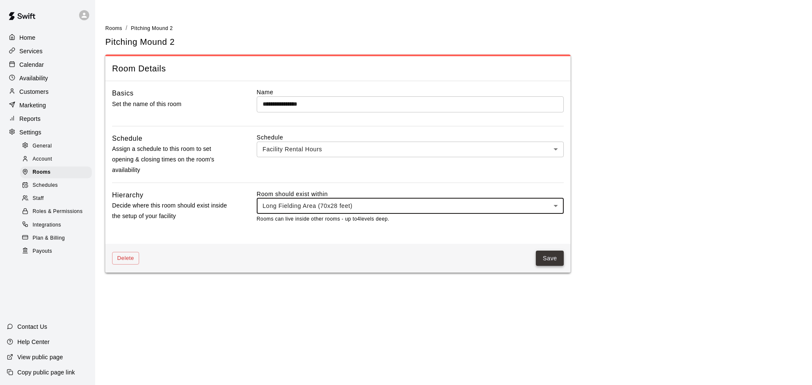
click at [550, 256] on button "Save" at bounding box center [550, 259] width 28 height 16
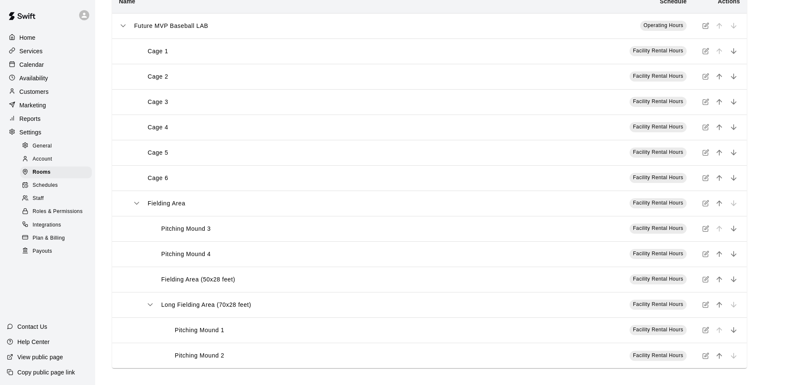
scroll to position [72, 0]
click at [703, 228] on icon "simple table" at bounding box center [705, 228] width 7 height 7
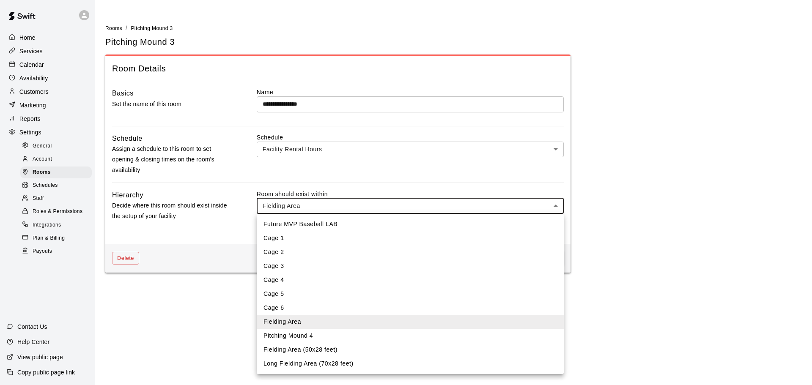
click at [430, 206] on body "**********" at bounding box center [406, 141] width 812 height 283
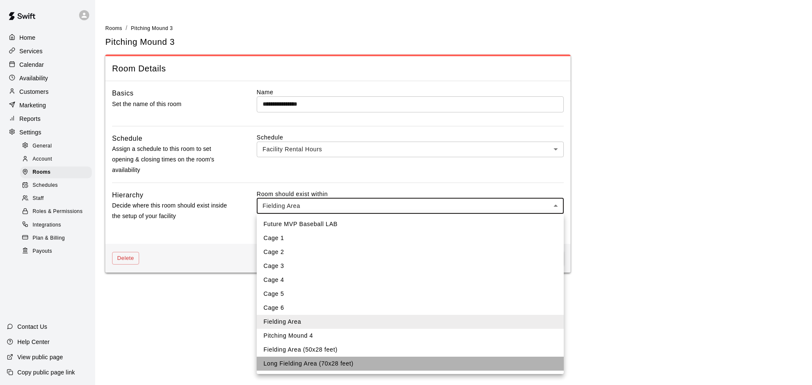
click at [314, 365] on li "Long Fielding Area (70x28 feet)" at bounding box center [410, 364] width 307 height 14
type input "****"
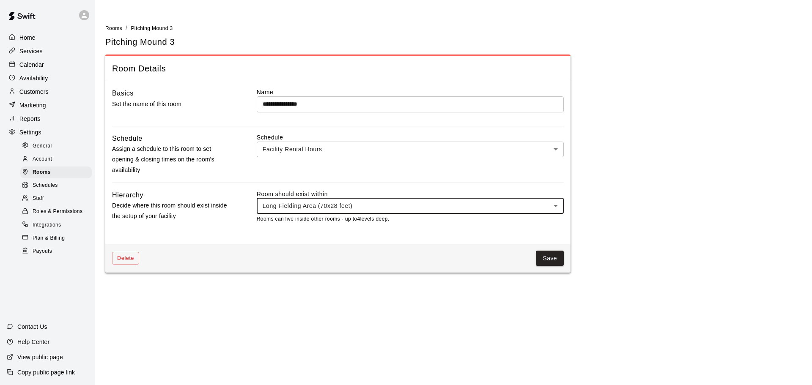
click at [543, 258] on button "Save" at bounding box center [550, 259] width 28 height 16
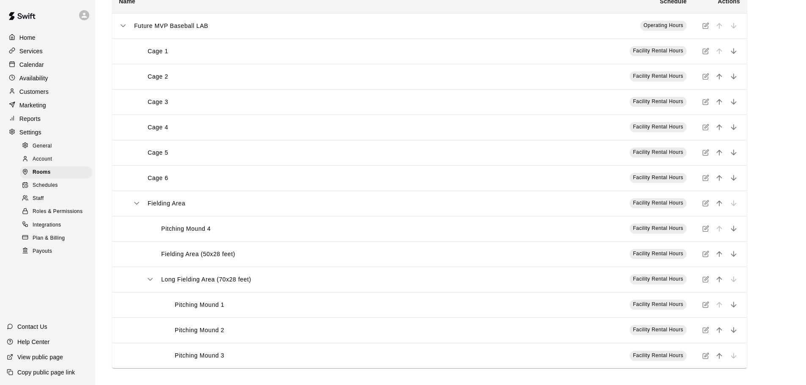
scroll to position [72, 0]
click at [704, 229] on icon "simple table" at bounding box center [705, 228] width 7 height 7
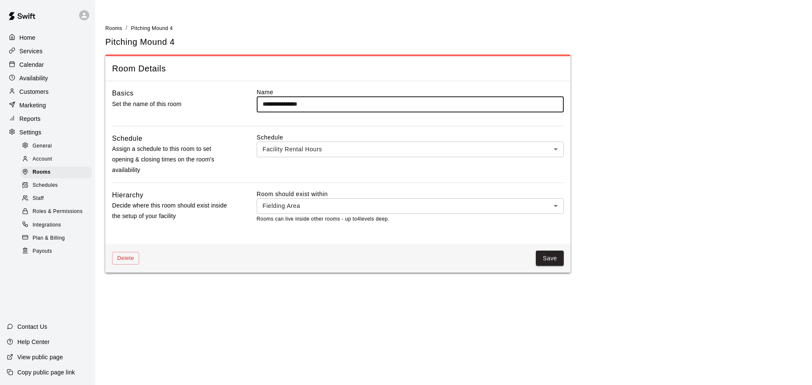
click at [350, 204] on body "**********" at bounding box center [406, 141] width 812 height 283
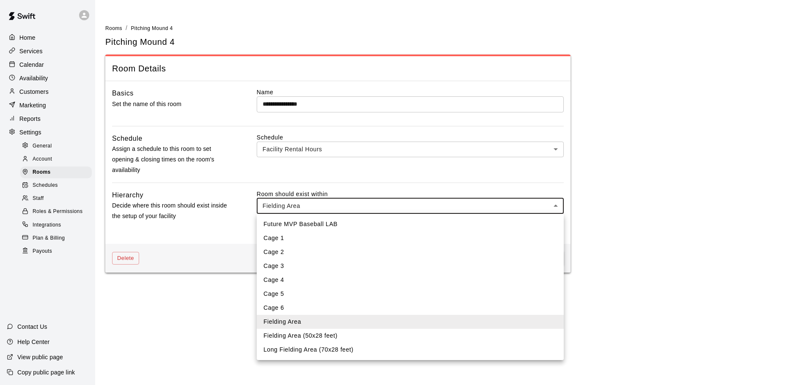
click at [318, 351] on li "Long Fielding Area (70x28 feet)" at bounding box center [410, 350] width 307 height 14
type input "****"
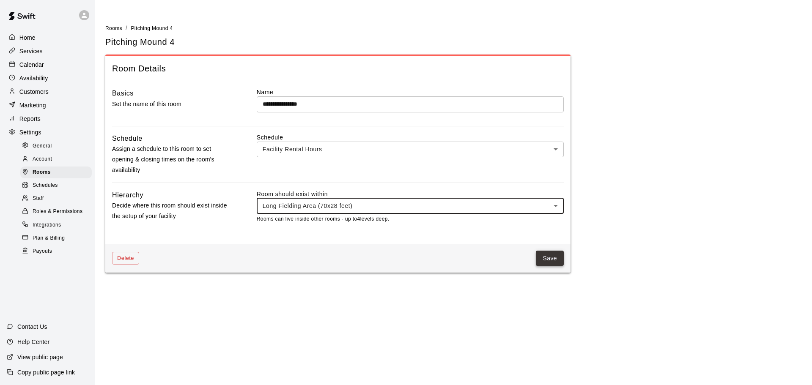
click at [546, 262] on button "Save" at bounding box center [550, 259] width 28 height 16
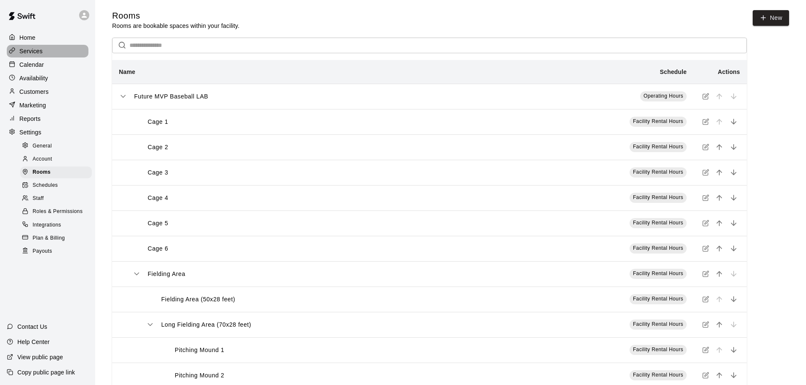
click at [48, 55] on div "Services" at bounding box center [48, 51] width 82 height 13
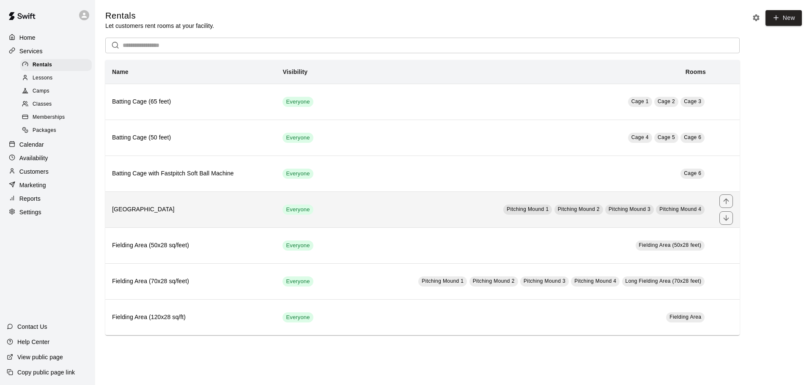
click at [198, 206] on th "[GEOGRAPHIC_DATA]" at bounding box center [190, 210] width 170 height 36
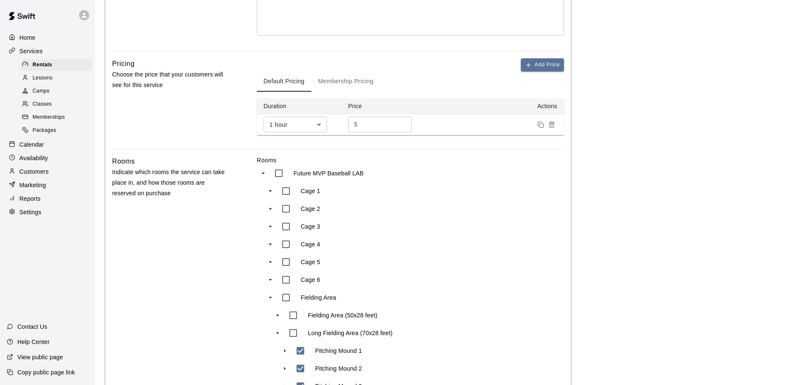
scroll to position [296, 0]
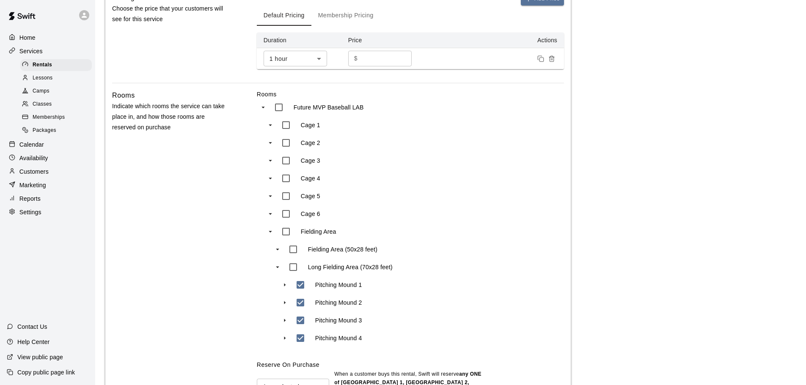
click at [192, 218] on div "Rooms Indicate which rooms the service can take place in, and how those rooms a…" at bounding box center [171, 254] width 118 height 328
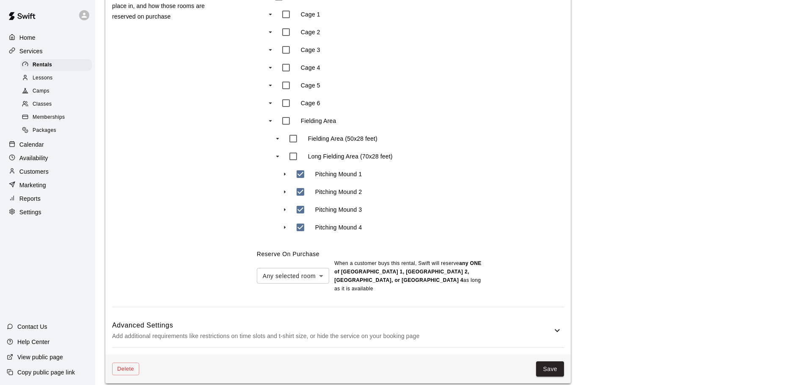
scroll to position [408, 0]
click at [543, 361] on button "Save" at bounding box center [550, 369] width 28 height 16
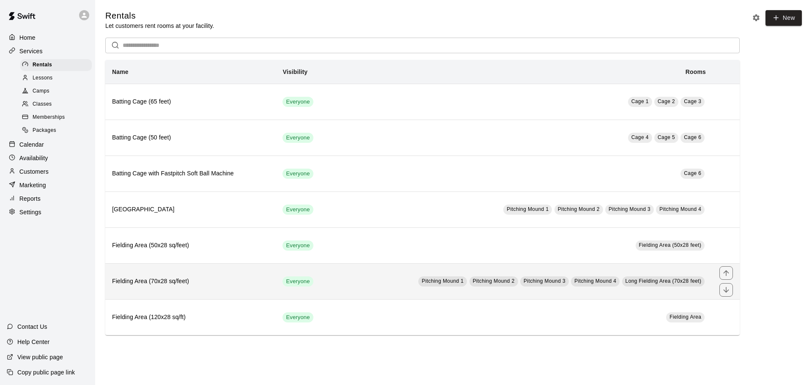
click at [204, 274] on th "Fielding Area (70x28 sq/feet)" at bounding box center [190, 281] width 170 height 36
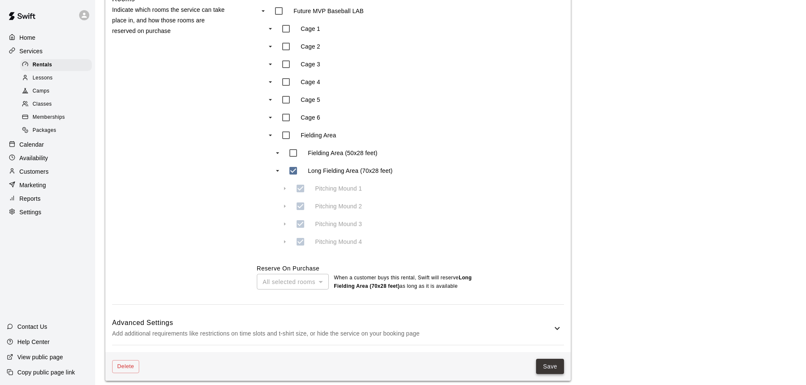
scroll to position [399, 0]
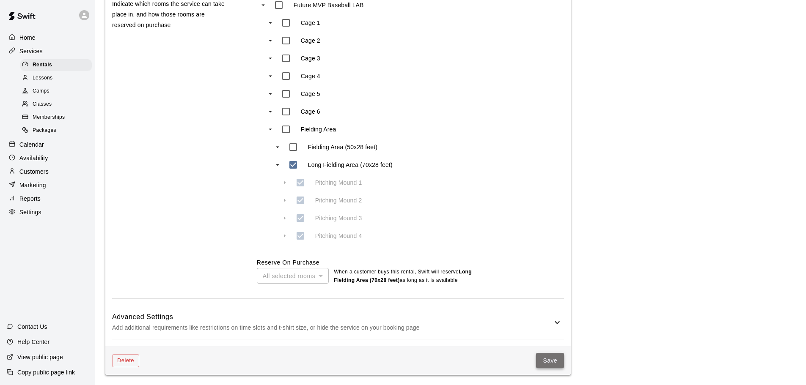
click at [559, 362] on button "Save" at bounding box center [550, 361] width 28 height 16
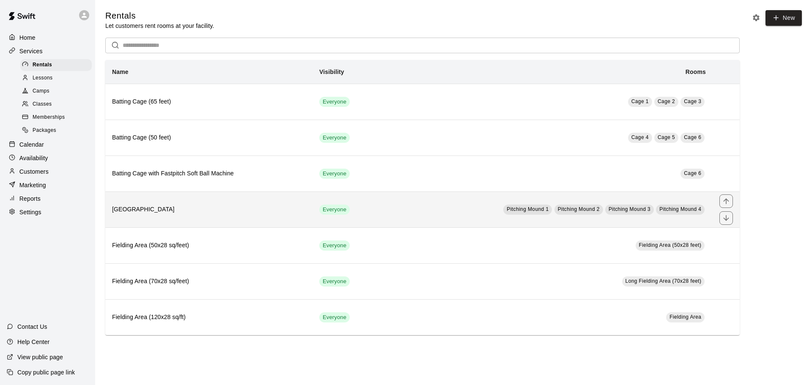
click at [516, 209] on span "Pitching Mound 1" at bounding box center [528, 209] width 42 height 6
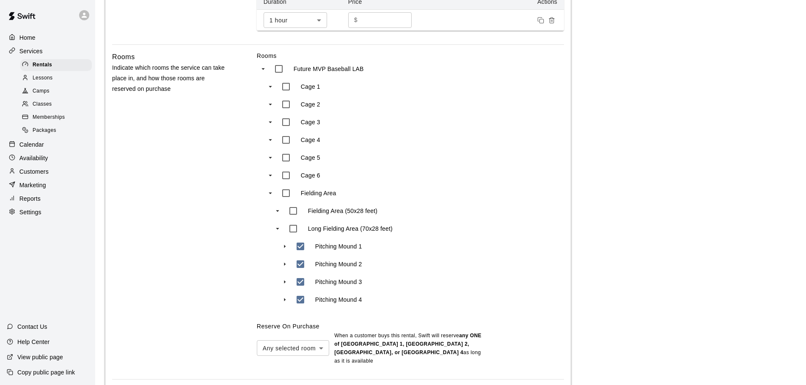
scroll to position [338, 0]
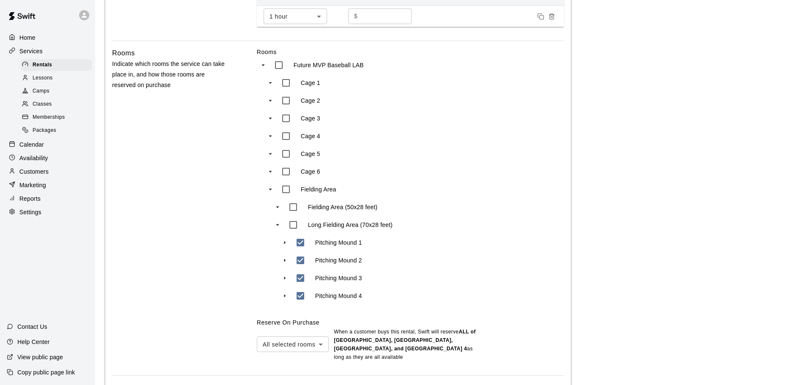
click at [301, 342] on body "**********" at bounding box center [403, 62] width 806 height 801
click at [301, 365] on li "Any selected room" at bounding box center [293, 368] width 72 height 14
type input "***"
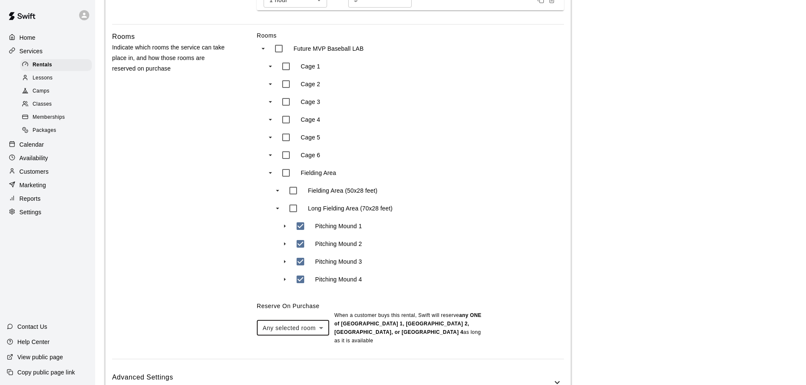
scroll to position [408, 0]
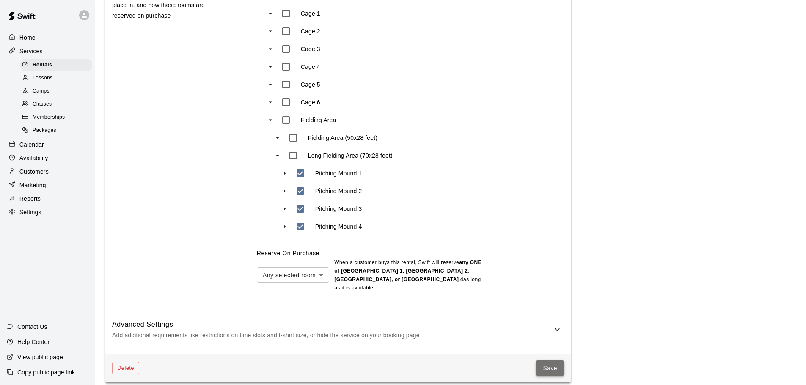
click at [544, 361] on button "Save" at bounding box center [550, 369] width 28 height 16
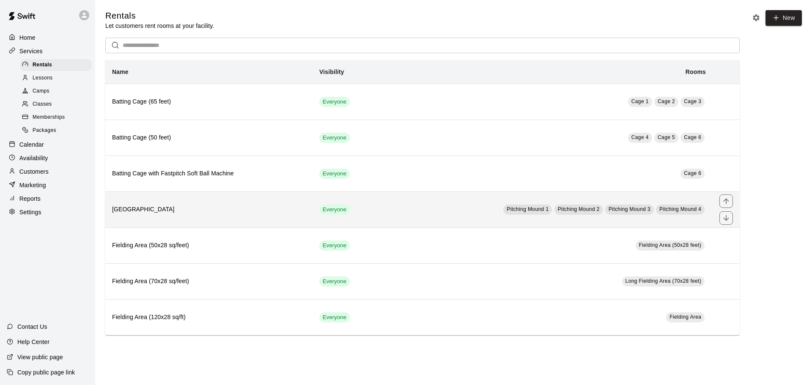
click at [201, 210] on h6 "[GEOGRAPHIC_DATA]" at bounding box center [209, 209] width 194 height 9
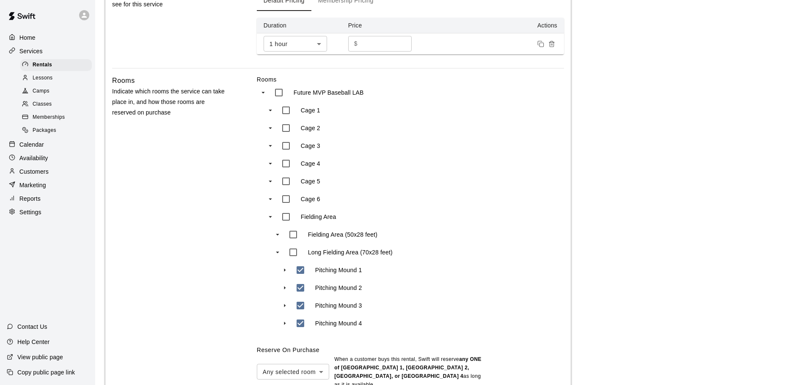
scroll to position [408, 0]
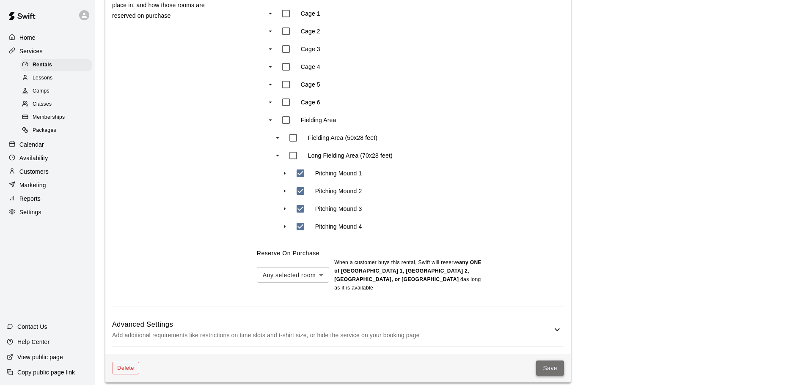
click at [550, 361] on button "Save" at bounding box center [550, 369] width 28 height 16
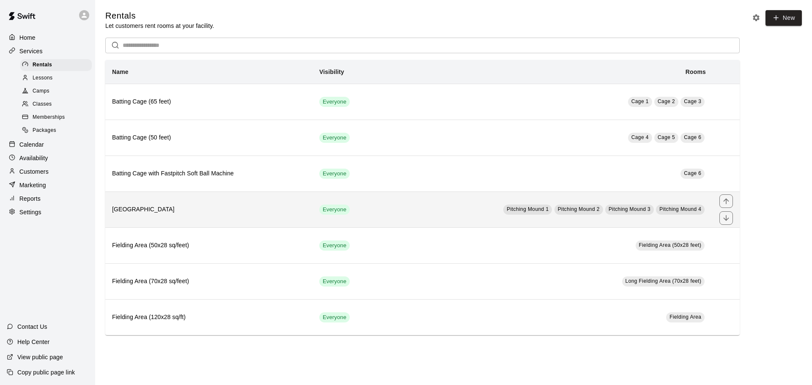
click at [250, 206] on h6 "[GEOGRAPHIC_DATA]" at bounding box center [209, 209] width 194 height 9
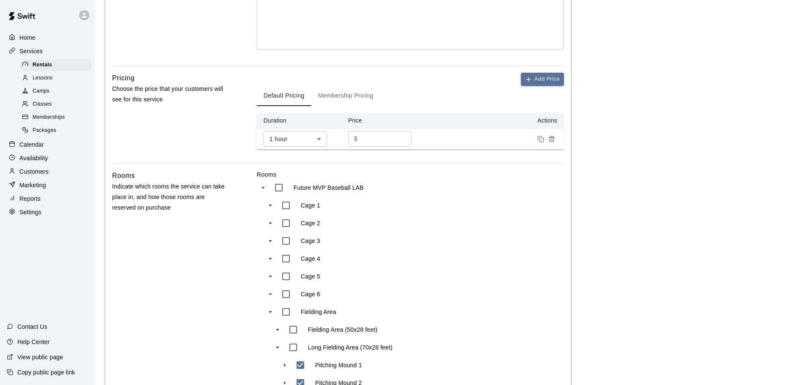
scroll to position [169, 0]
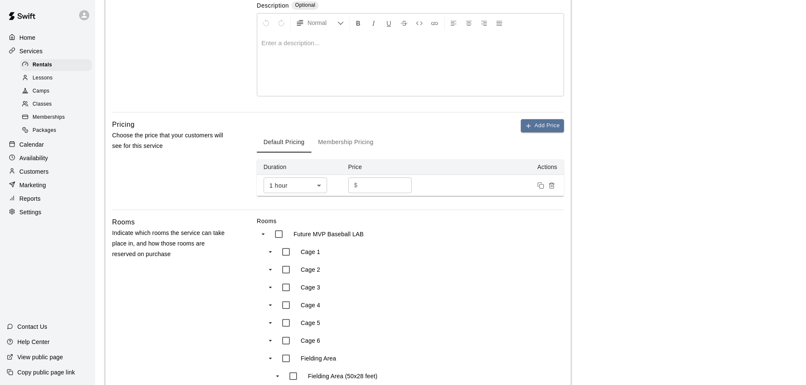
click at [321, 187] on body "**********" at bounding box center [403, 231] width 806 height 801
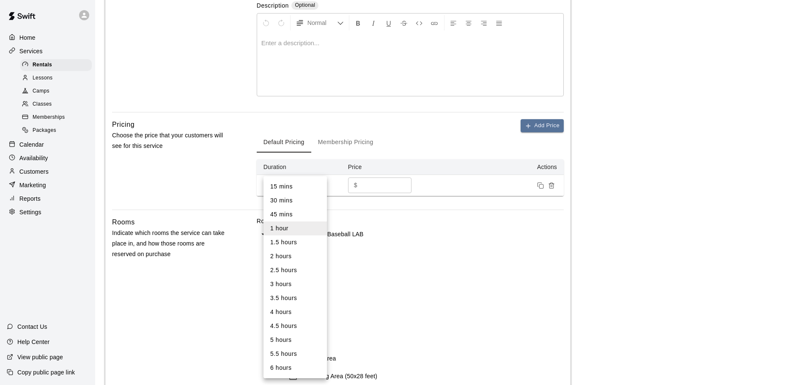
click at [294, 229] on li "1 hour" at bounding box center [294, 229] width 63 height 14
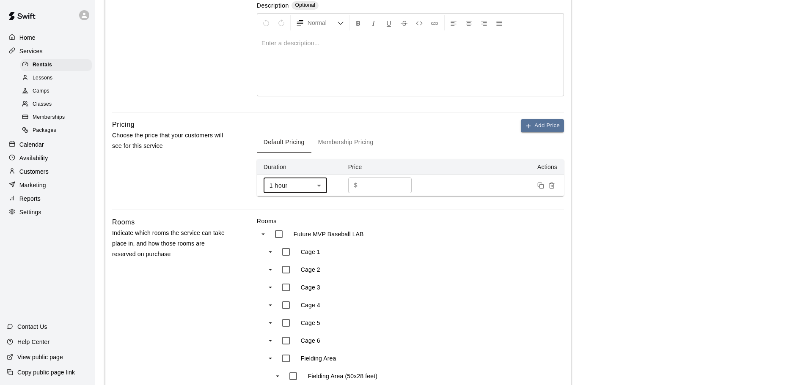
click at [398, 127] on div "Add Price Default Pricing Membership Pricing Duration Price Actions 1 hour ** ​…" at bounding box center [410, 157] width 307 height 77
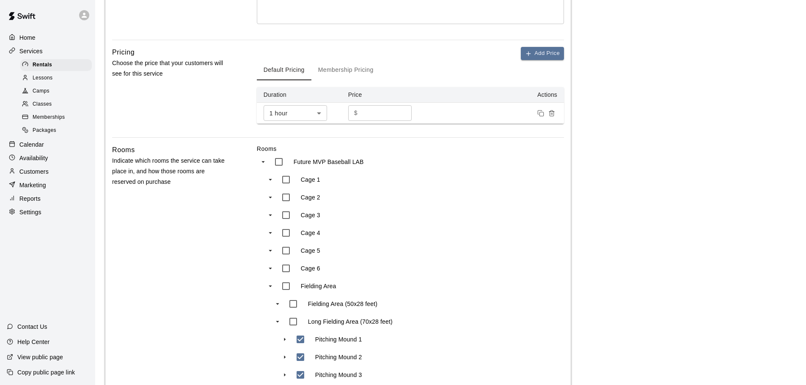
scroll to position [408, 0]
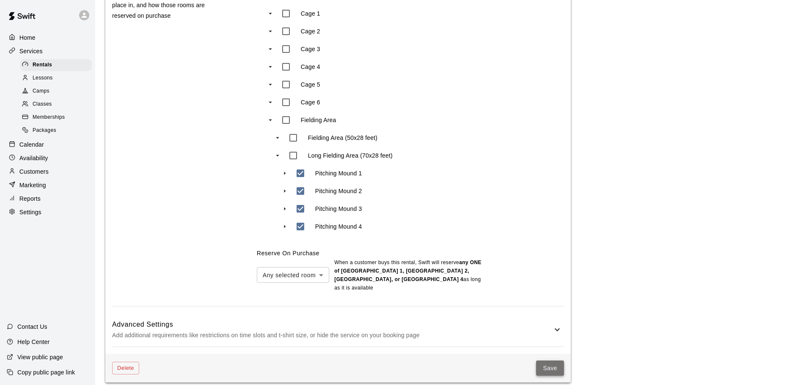
click at [556, 361] on button "Save" at bounding box center [550, 369] width 28 height 16
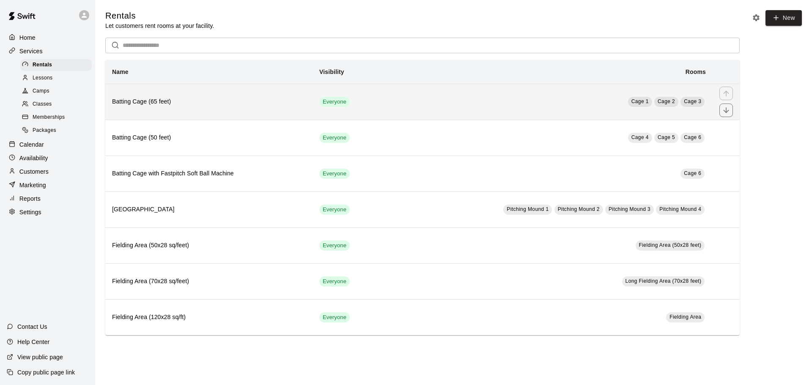
click at [238, 108] on th "Batting Cage (65 feet)" at bounding box center [208, 102] width 207 height 36
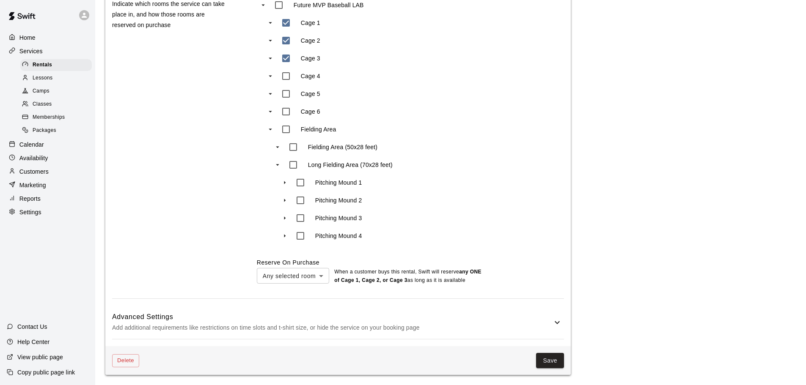
scroll to position [399, 0]
click at [556, 364] on button "Save" at bounding box center [550, 361] width 28 height 16
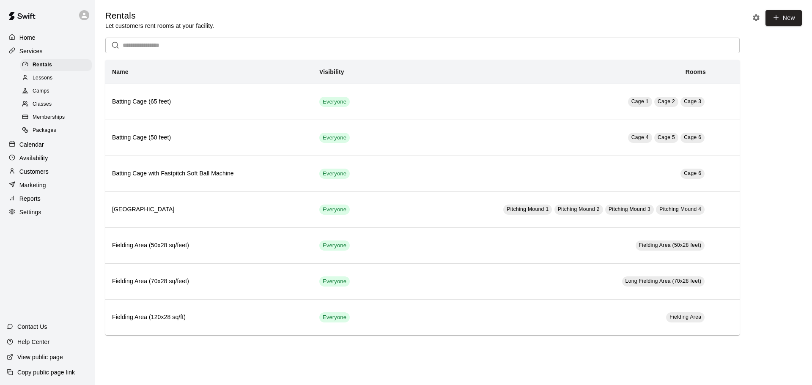
click at [42, 148] on p "Calendar" at bounding box center [31, 144] width 25 height 8
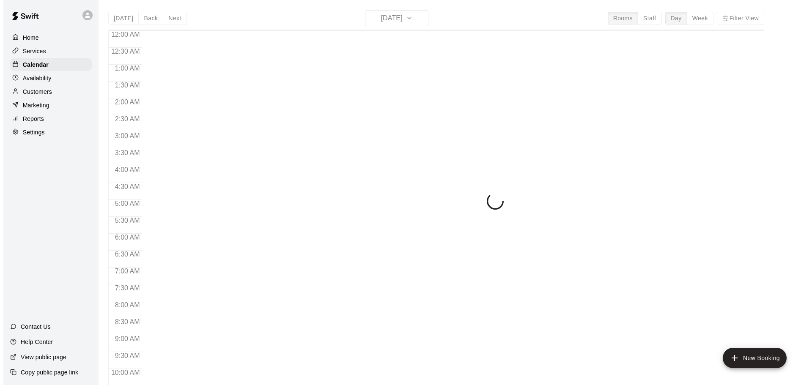
scroll to position [448, 0]
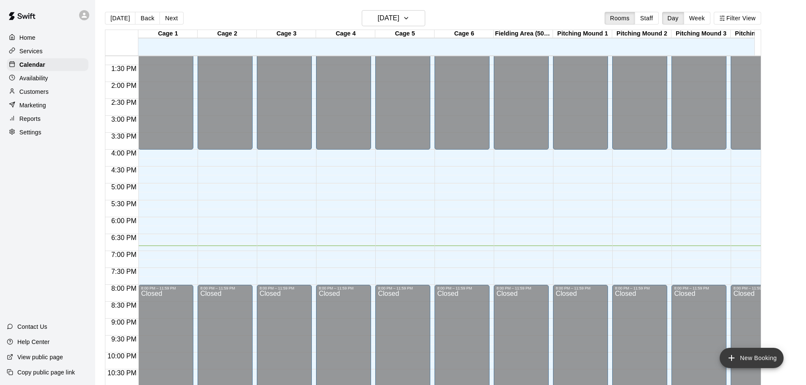
click at [766, 357] on button "New Booking" at bounding box center [751, 358] width 64 height 20
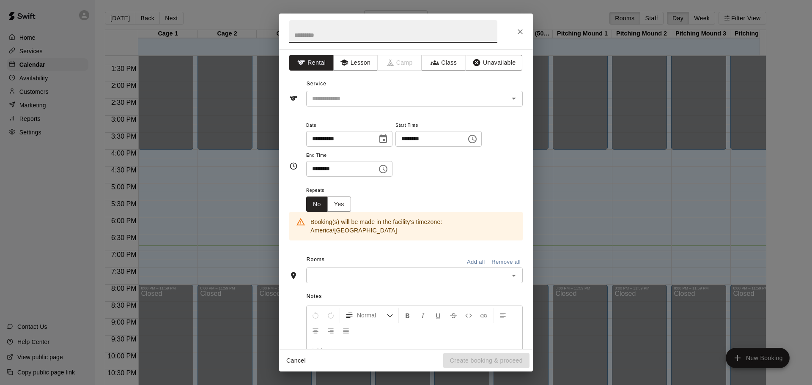
scroll to position [0, 0]
click at [411, 323] on div "Normal" at bounding box center [415, 325] width 216 height 34
click at [368, 103] on input "text" at bounding box center [402, 100] width 187 height 11
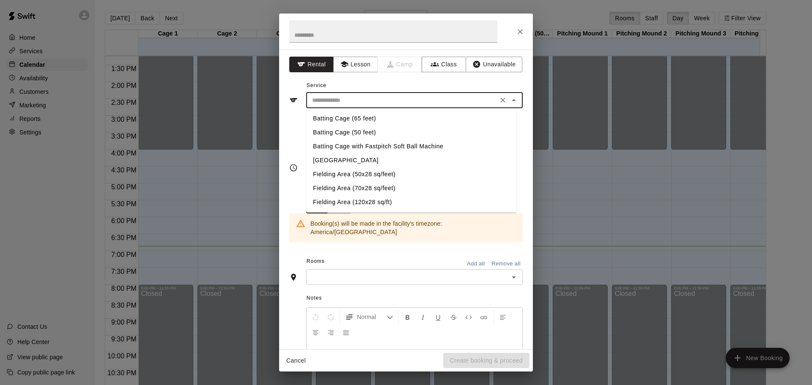
click at [369, 145] on li "Batting Cage with Fastpitch Soft Ball Machine" at bounding box center [411, 147] width 210 height 14
type input "**********"
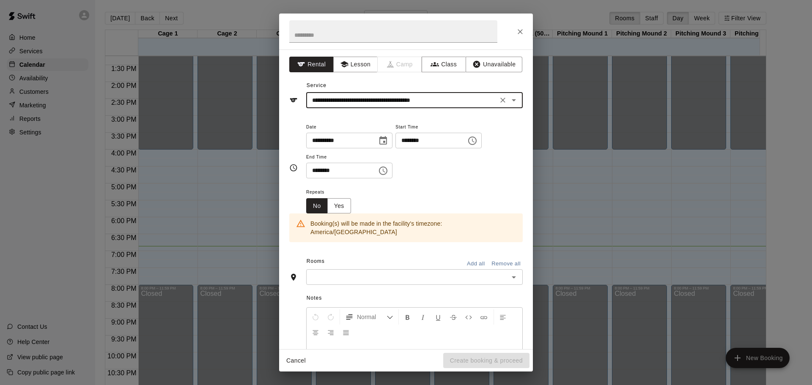
click at [434, 272] on input "text" at bounding box center [408, 277] width 198 height 11
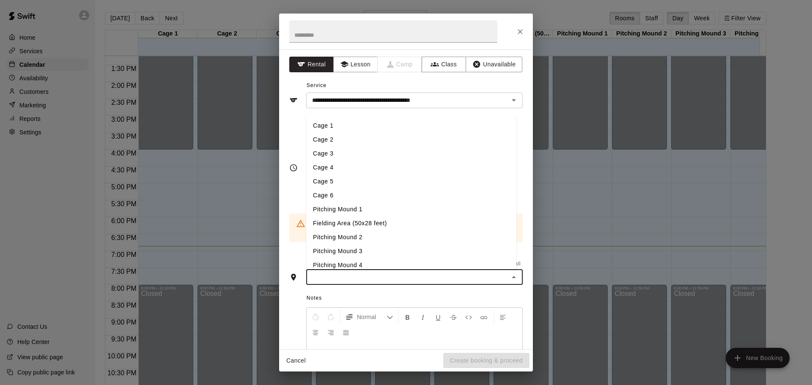
click at [390, 189] on li "Cage 6" at bounding box center [411, 196] width 210 height 14
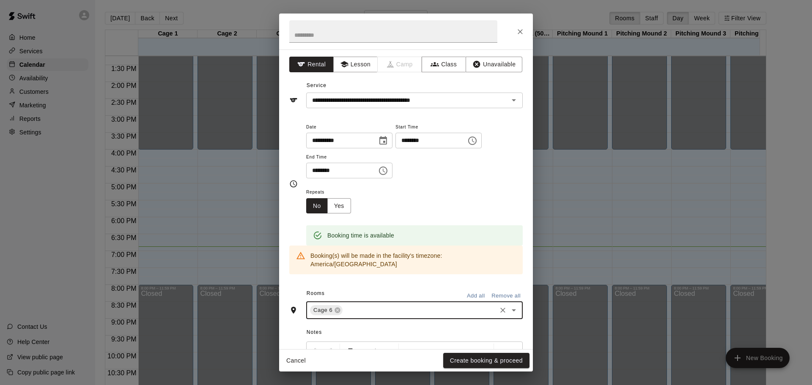
click at [401, 305] on input "text" at bounding box center [419, 310] width 151 height 11
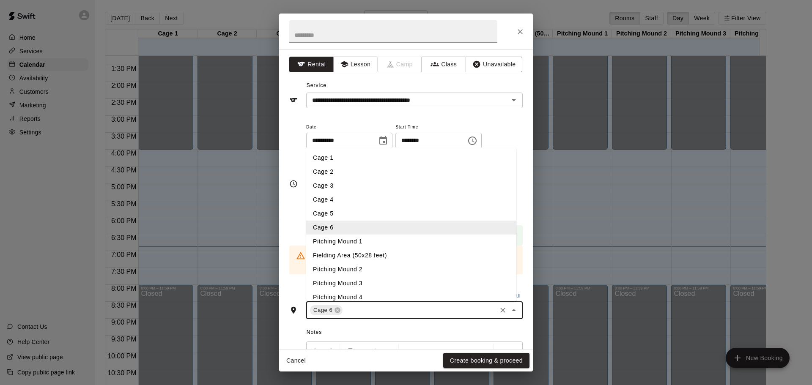
click at [327, 207] on li "Cage 5" at bounding box center [411, 214] width 210 height 14
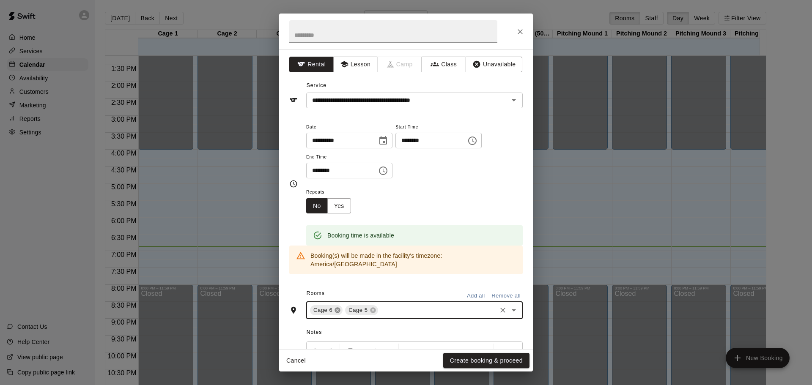
click at [338, 307] on icon at bounding box center [337, 310] width 7 height 7
click at [339, 308] on icon at bounding box center [337, 310] width 5 height 5
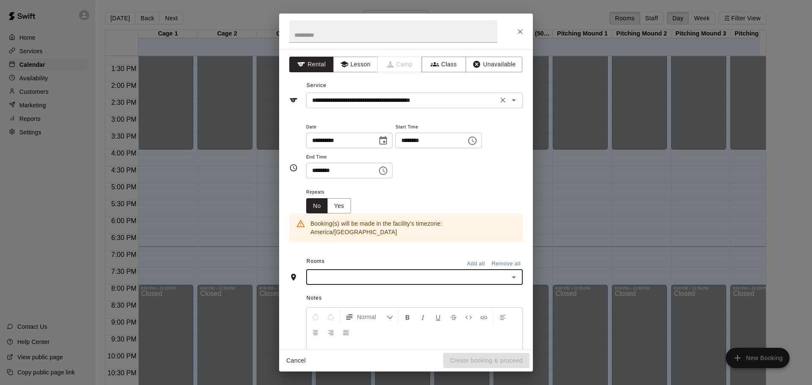
click at [456, 99] on input "**********" at bounding box center [402, 100] width 187 height 11
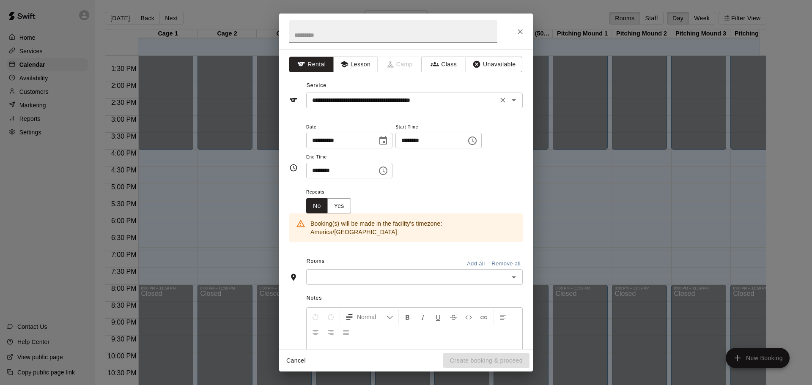
click at [509, 99] on icon "Open" at bounding box center [514, 100] width 10 height 10
click at [509, 272] on icon "Open" at bounding box center [514, 277] width 10 height 10
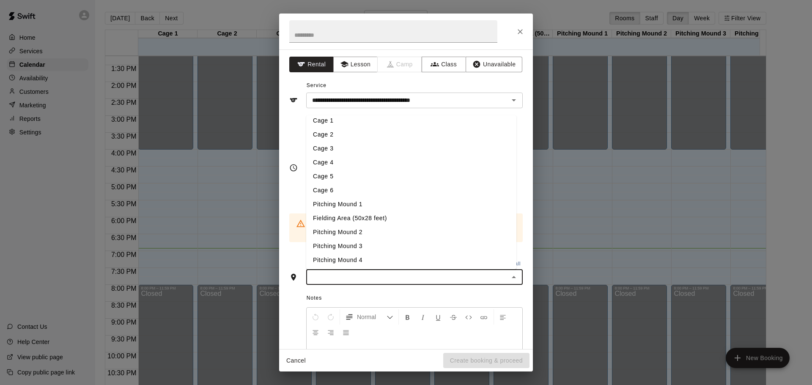
scroll to position [6, 0]
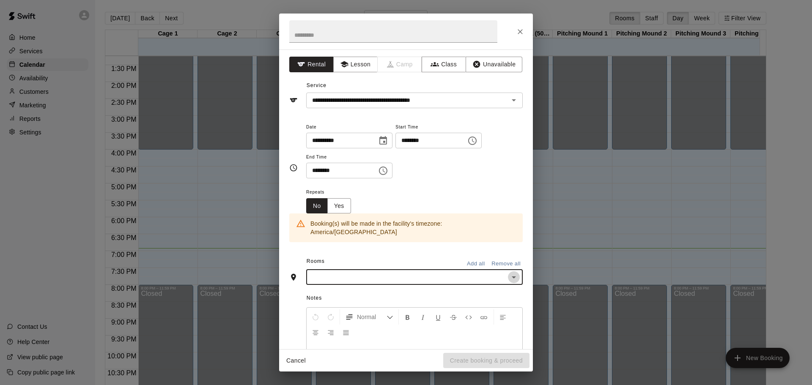
click at [509, 272] on icon "Open" at bounding box center [514, 277] width 10 height 10
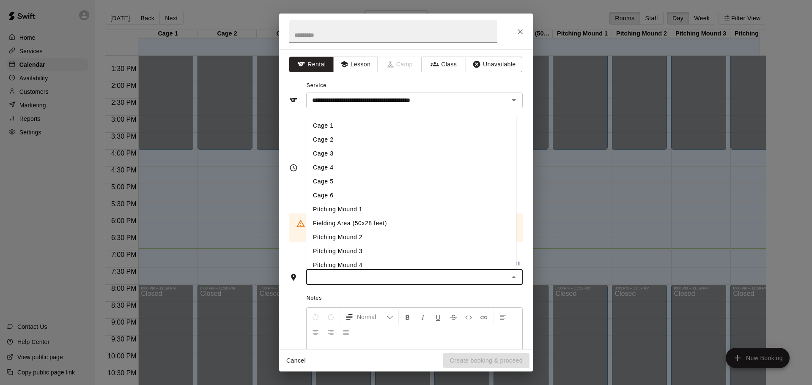
click at [353, 203] on li "Pitching Mound 1" at bounding box center [411, 210] width 210 height 14
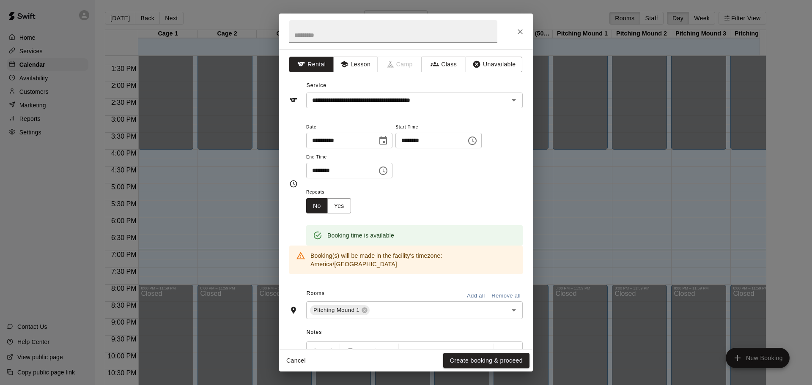
click at [388, 172] on icon "Choose time, selected time is 6:30 PM" at bounding box center [383, 171] width 10 height 10
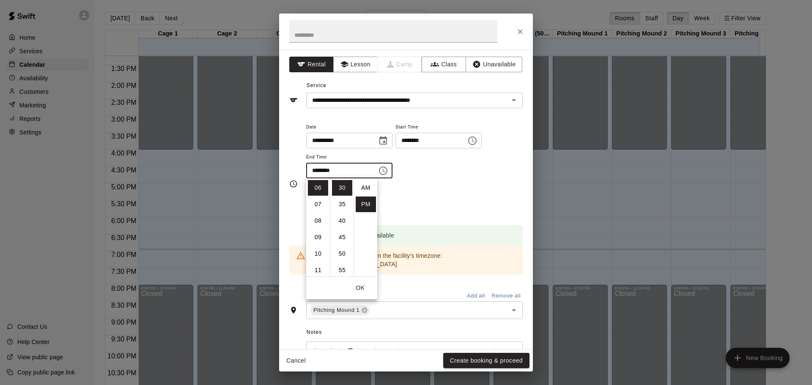
scroll to position [15, 0]
click at [318, 218] on li "08" at bounding box center [318, 221] width 20 height 16
click at [345, 184] on li "00" at bounding box center [342, 188] width 20 height 16
type input "********"
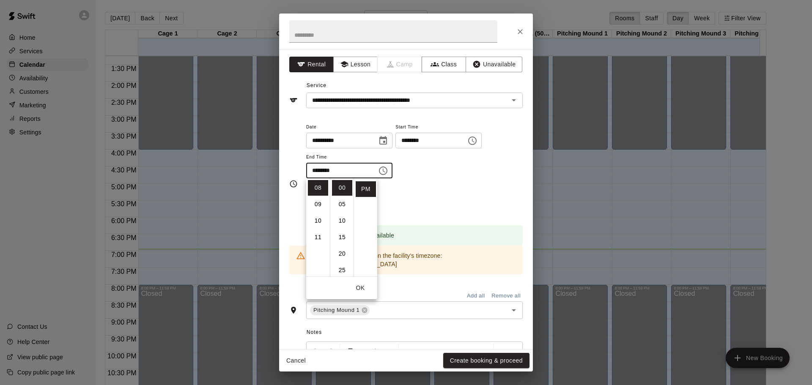
click at [430, 193] on div "Repeats No Yes" at bounding box center [414, 200] width 217 height 27
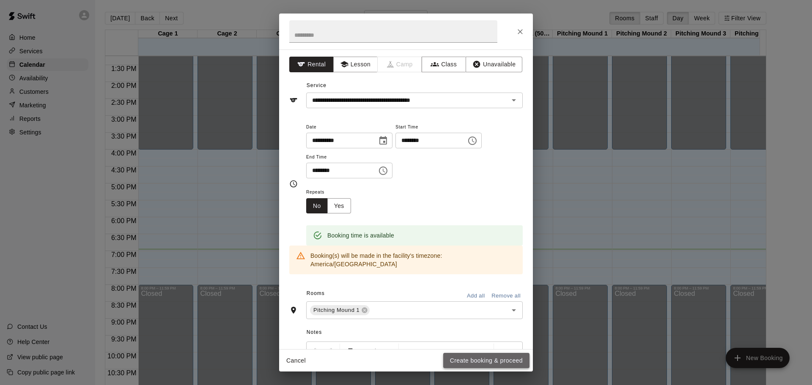
click at [489, 360] on button "Create booking & proceed" at bounding box center [486, 361] width 86 height 16
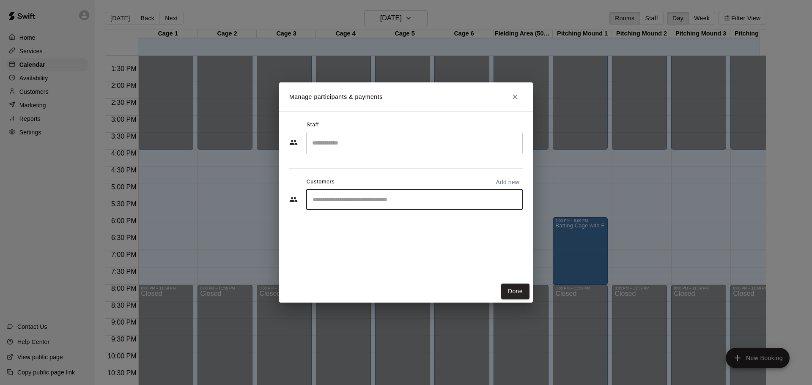
click at [446, 196] on input "Start typing to search customers..." at bounding box center [414, 199] width 209 height 8
click at [433, 200] on input "Start typing to search customers..." at bounding box center [414, 199] width 209 height 8
type input "*******"
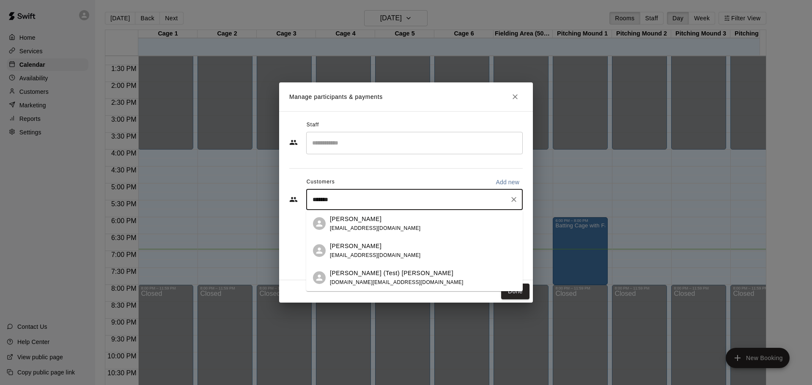
click at [392, 226] on div "[PERSON_NAME] [EMAIL_ADDRESS][DOMAIN_NAME]" at bounding box center [423, 224] width 186 height 18
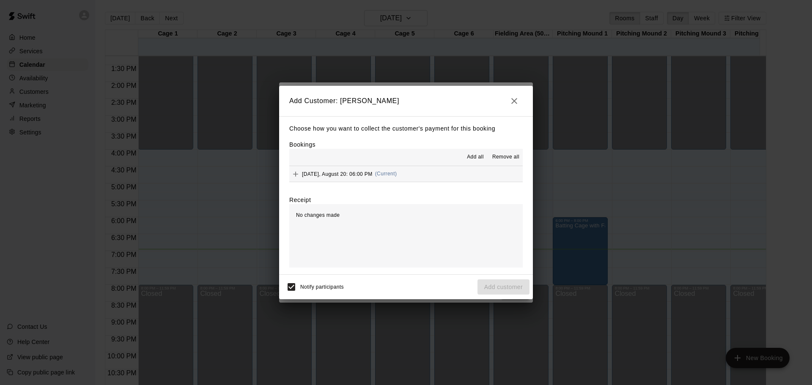
click at [470, 156] on span "Add all" at bounding box center [475, 157] width 17 height 8
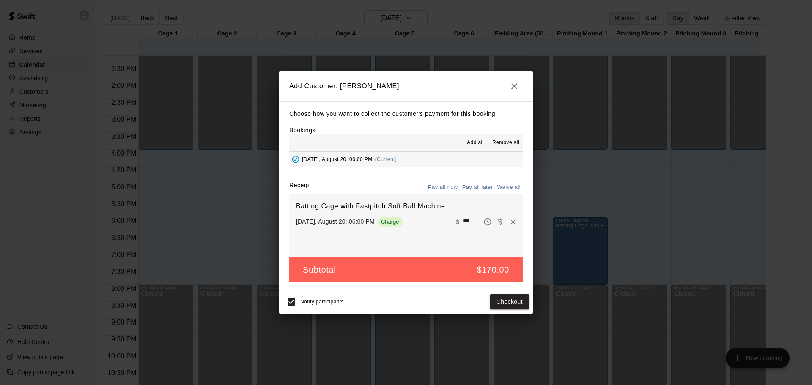
click at [511, 223] on icon "Remove" at bounding box center [513, 222] width 5 height 5
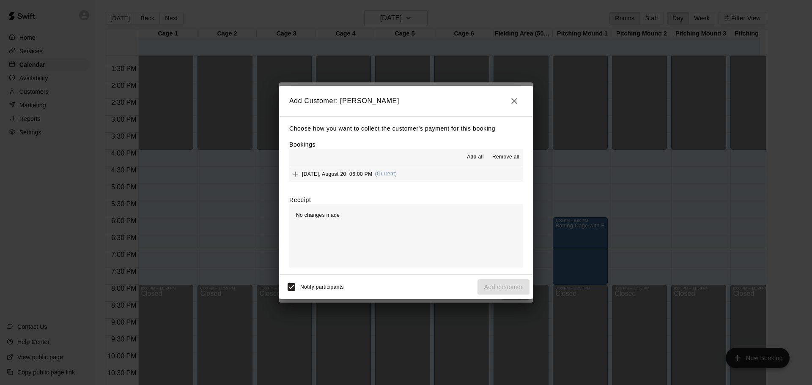
click at [497, 158] on span "Remove all" at bounding box center [505, 157] width 27 height 8
click at [513, 100] on icon "button" at bounding box center [514, 101] width 10 height 10
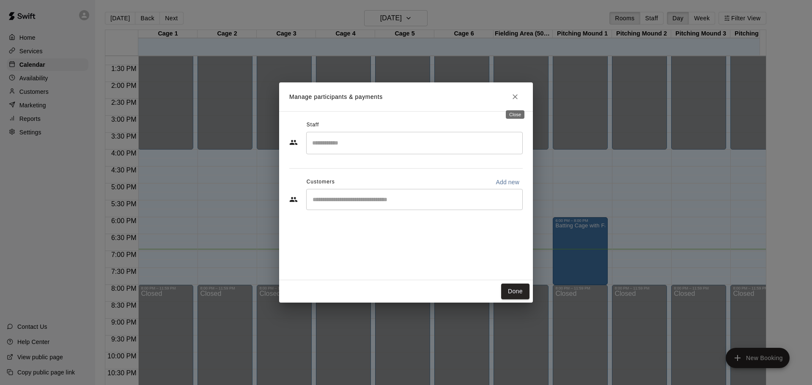
click at [515, 96] on icon "Close" at bounding box center [515, 97] width 8 height 8
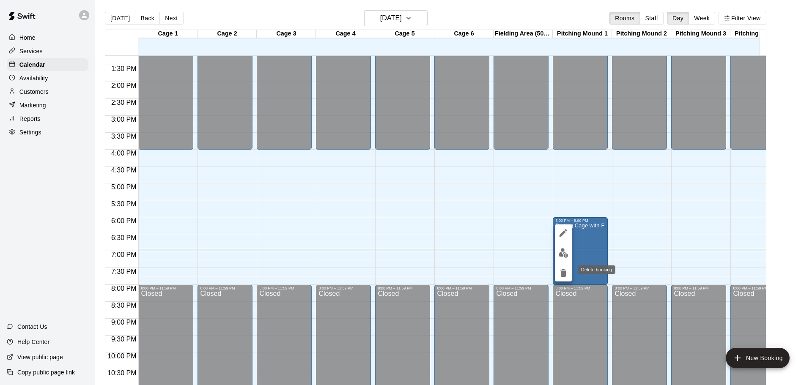
click at [563, 274] on icon "delete" at bounding box center [563, 273] width 6 height 8
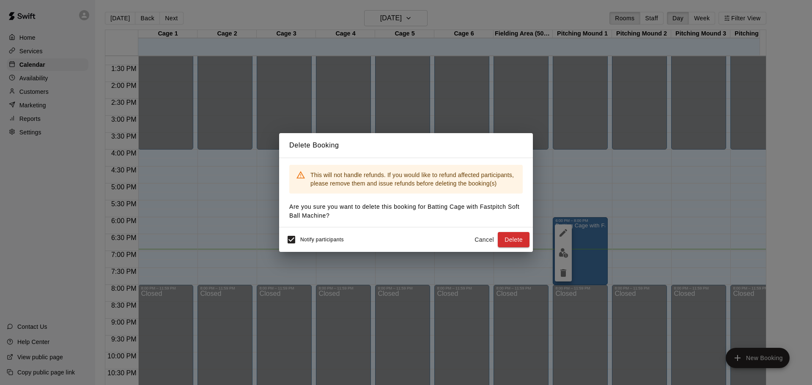
click at [508, 236] on button "Delete" at bounding box center [514, 240] width 32 height 16
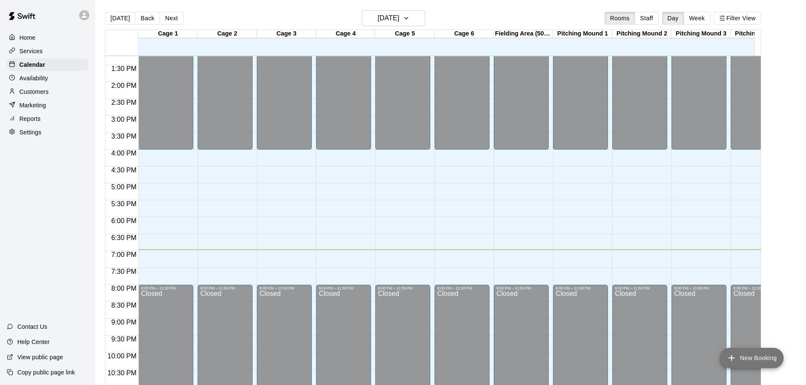
click at [738, 359] on button "New Booking" at bounding box center [751, 358] width 64 height 20
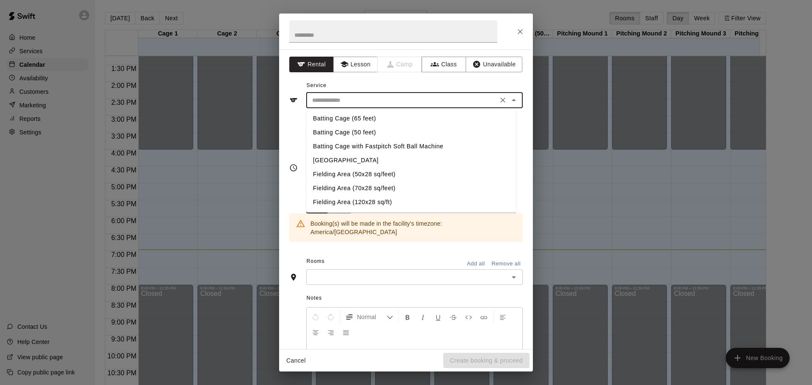
click at [366, 100] on input "text" at bounding box center [402, 100] width 187 height 11
click at [338, 160] on li "[GEOGRAPHIC_DATA]" at bounding box center [411, 161] width 210 height 14
type input "**********"
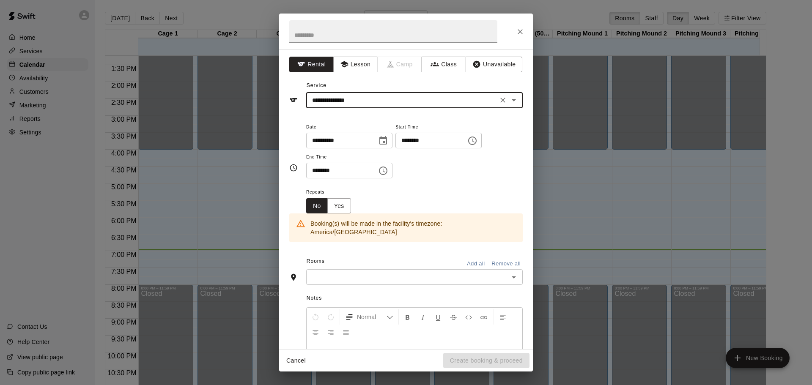
click at [394, 272] on input "text" at bounding box center [408, 277] width 198 height 11
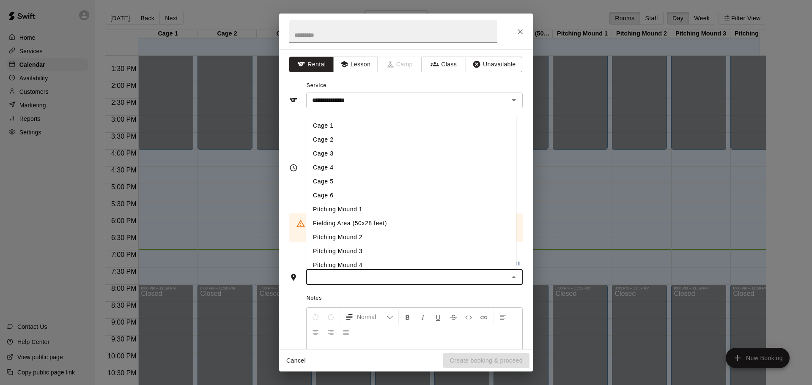
click at [362, 203] on li "Pitching Mound 1" at bounding box center [411, 210] width 210 height 14
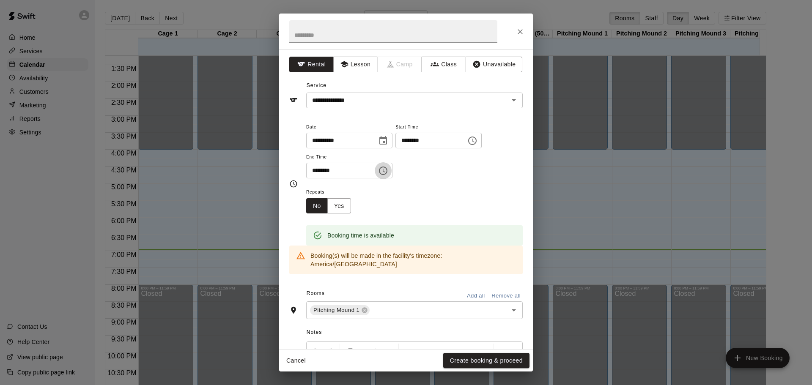
click at [388, 171] on icon "Choose time, selected time is 6:30 PM" at bounding box center [383, 171] width 10 height 10
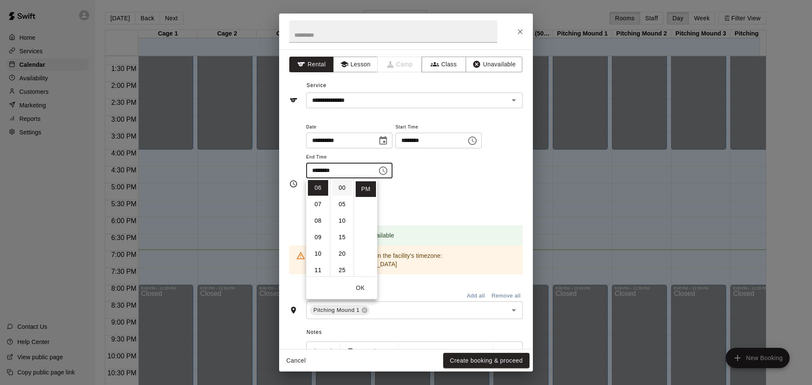
click at [343, 190] on li "00" at bounding box center [342, 188] width 20 height 16
click at [452, 191] on div "Repeats No Yes" at bounding box center [414, 200] width 217 height 27
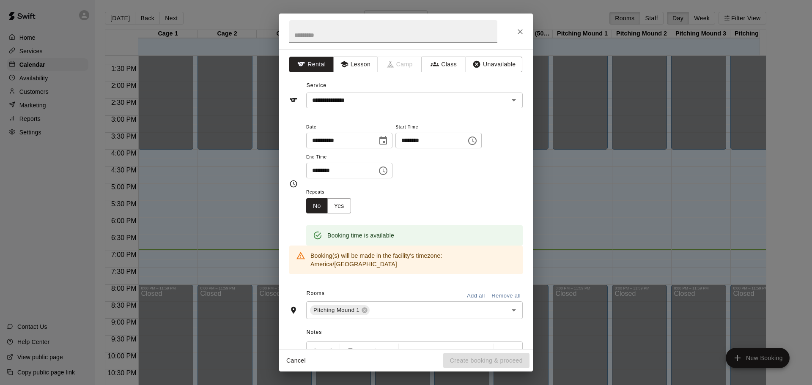
click at [388, 172] on icon "Choose time, selected time is 6:00 PM" at bounding box center [383, 171] width 10 height 10
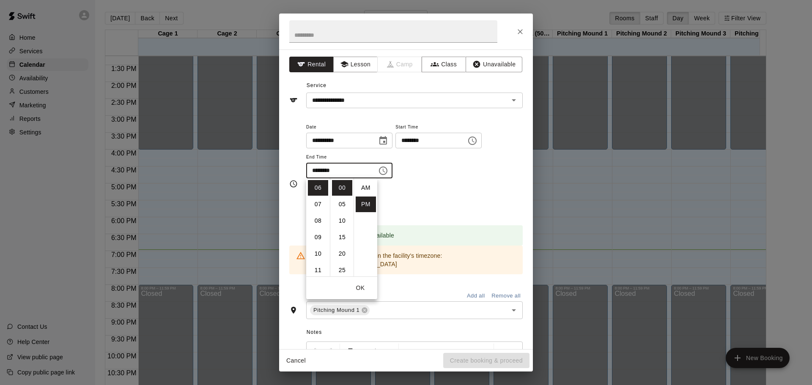
scroll to position [15, 0]
click at [321, 206] on li "07" at bounding box center [318, 205] width 20 height 16
type input "********"
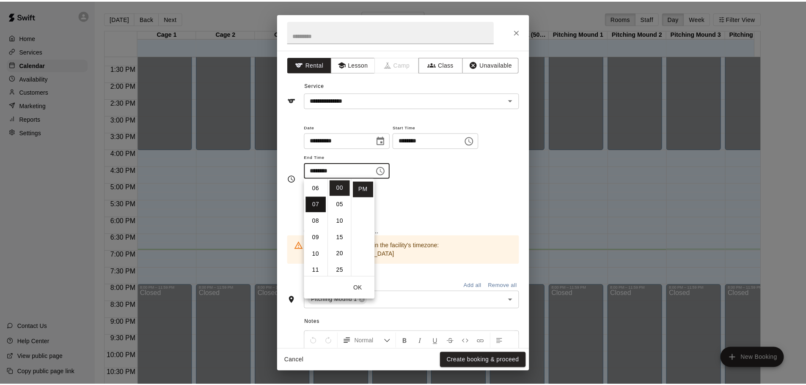
scroll to position [115, 0]
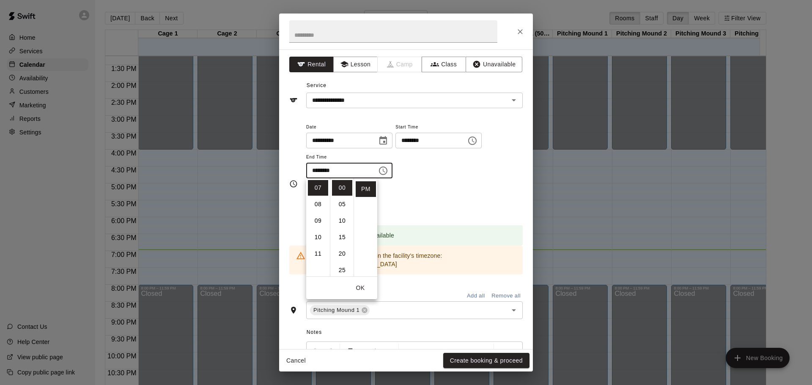
click at [462, 187] on div "Repeats No Yes" at bounding box center [414, 200] width 217 height 27
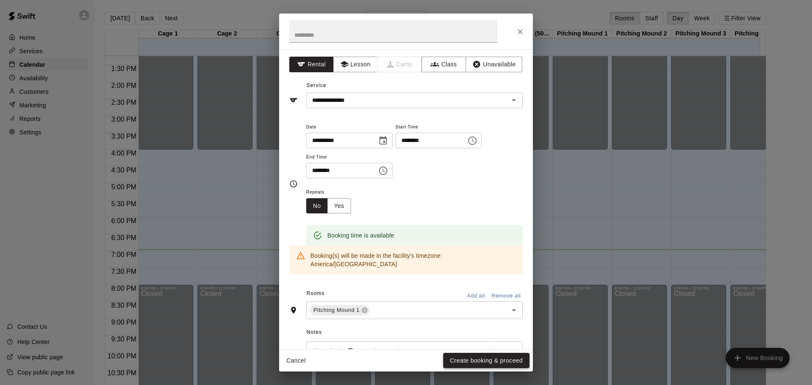
click at [489, 357] on button "Create booking & proceed" at bounding box center [486, 361] width 86 height 16
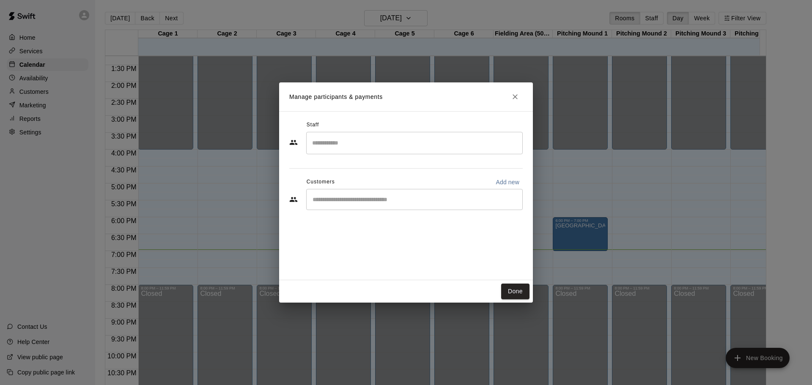
click at [352, 200] on input "Start typing to search customers..." at bounding box center [414, 199] width 209 height 8
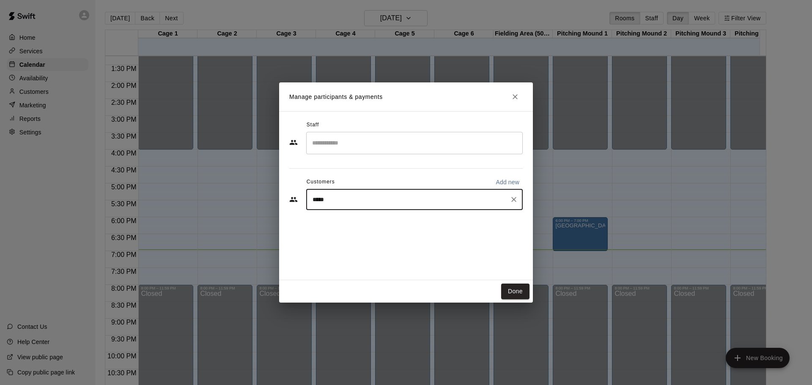
type input "******"
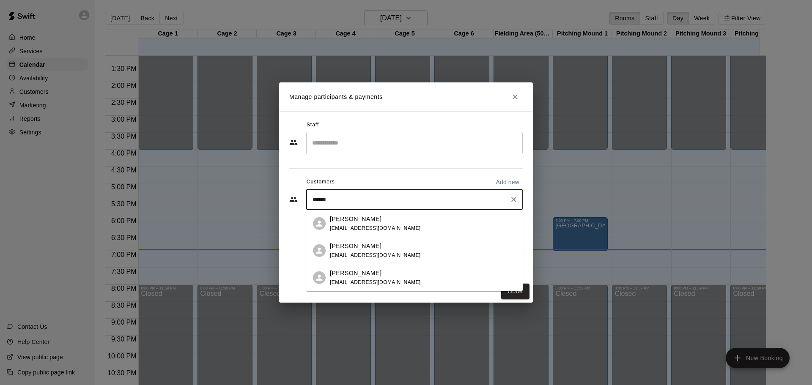
click at [418, 225] on div "[PERSON_NAME] [EMAIL_ADDRESS][DOMAIN_NAME]" at bounding box center [423, 224] width 186 height 18
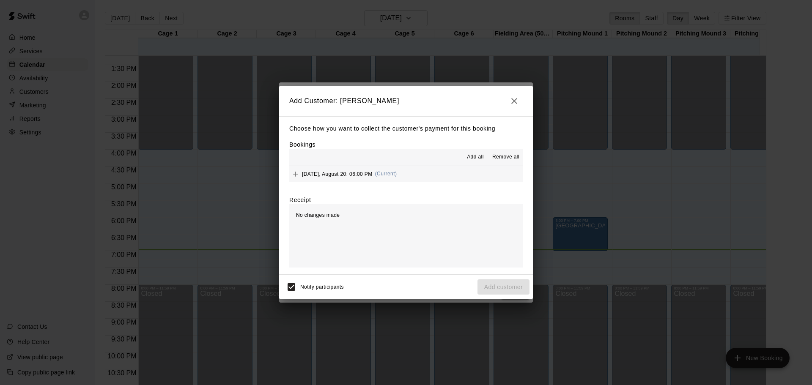
click at [475, 157] on span "Add all" at bounding box center [475, 157] width 17 height 8
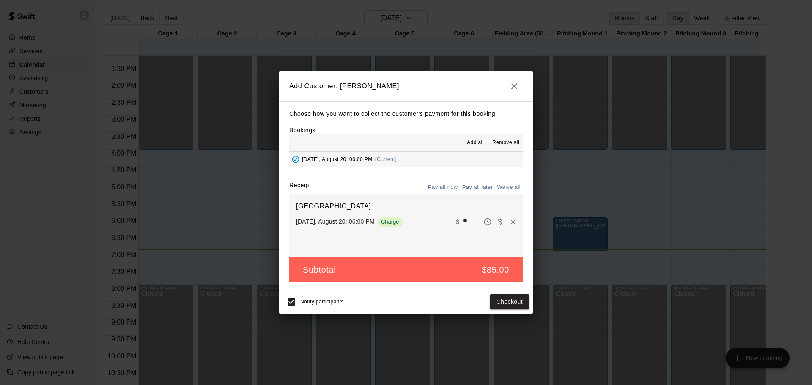
click at [366, 298] on div "Notify participants Checkout" at bounding box center [406, 302] width 247 height 18
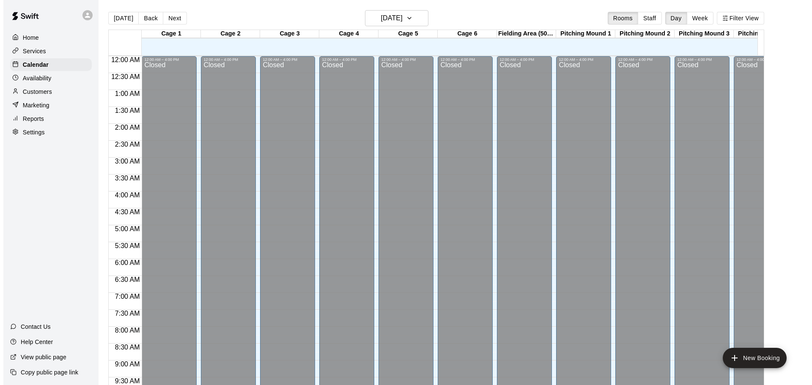
scroll to position [448, 0]
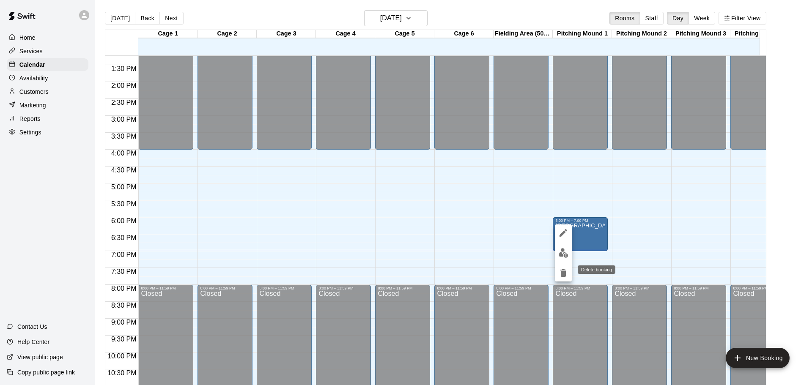
click at [564, 275] on icon "delete" at bounding box center [563, 273] width 6 height 8
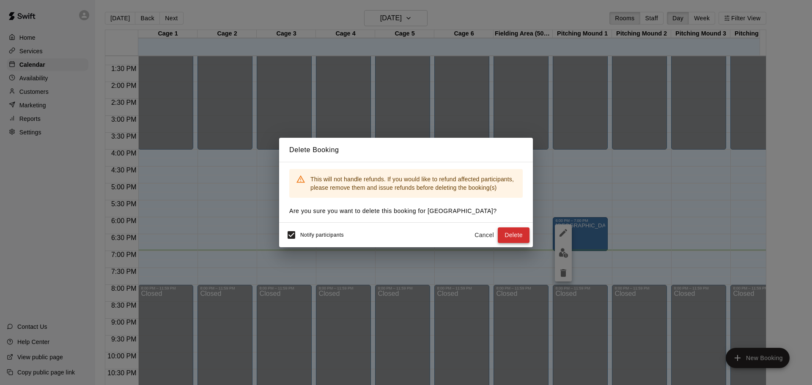
click at [513, 236] on button "Delete" at bounding box center [514, 236] width 32 height 16
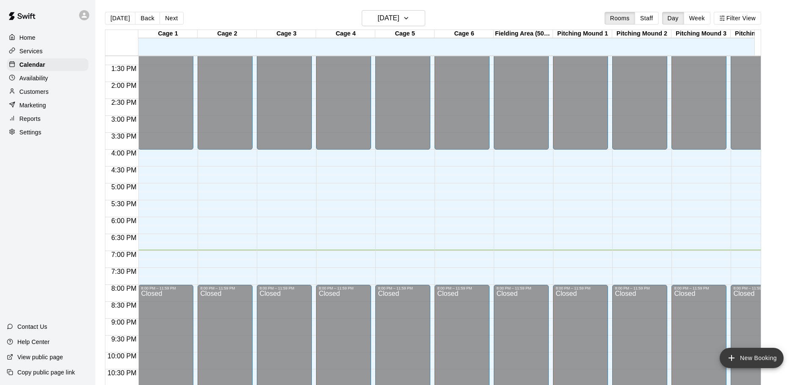
click at [758, 361] on button "New Booking" at bounding box center [751, 358] width 64 height 20
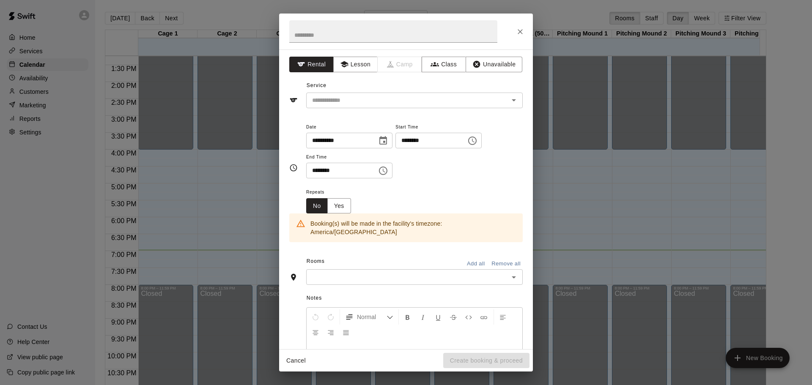
click at [341, 109] on div "**********" at bounding box center [406, 199] width 254 height 300
click at [343, 102] on input "text" at bounding box center [402, 100] width 187 height 11
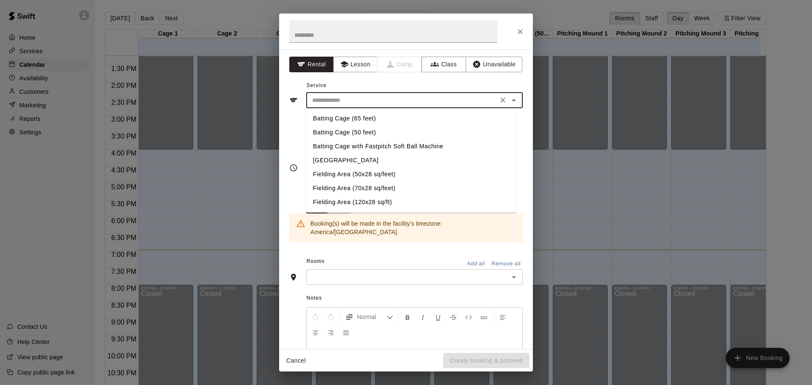
click at [343, 119] on li "Batting Cage (65 feet)" at bounding box center [411, 119] width 210 height 14
type input "**********"
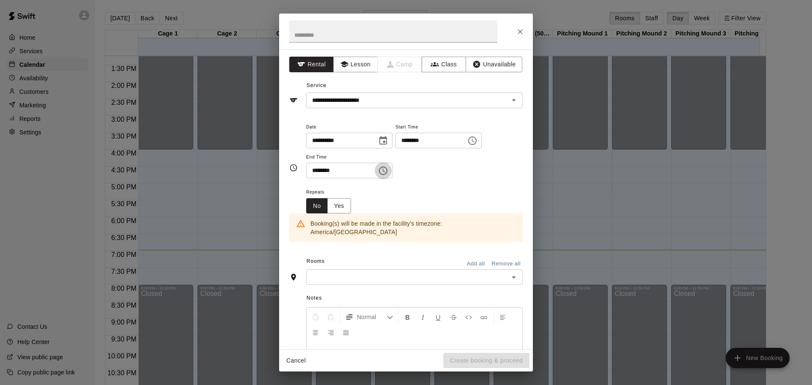
click at [385, 170] on icon "Choose time, selected time is 6:30 PM" at bounding box center [384, 171] width 3 height 4
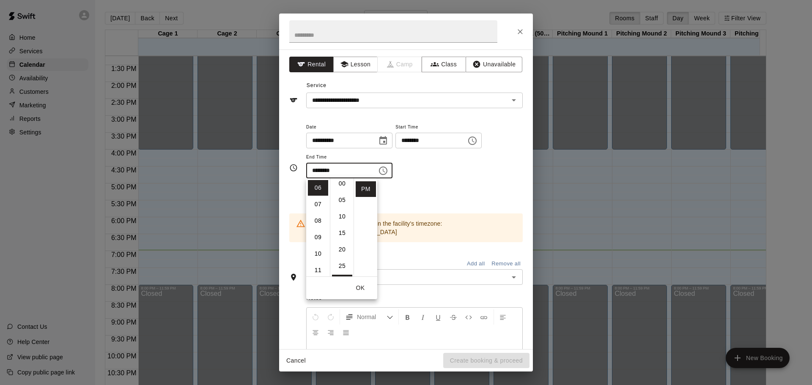
scroll to position [0, 0]
click at [315, 206] on li "07" at bounding box center [318, 205] width 20 height 16
click at [340, 185] on li "00" at bounding box center [342, 188] width 20 height 16
type input "********"
click at [444, 189] on div "Repeats No Yes" at bounding box center [414, 200] width 217 height 27
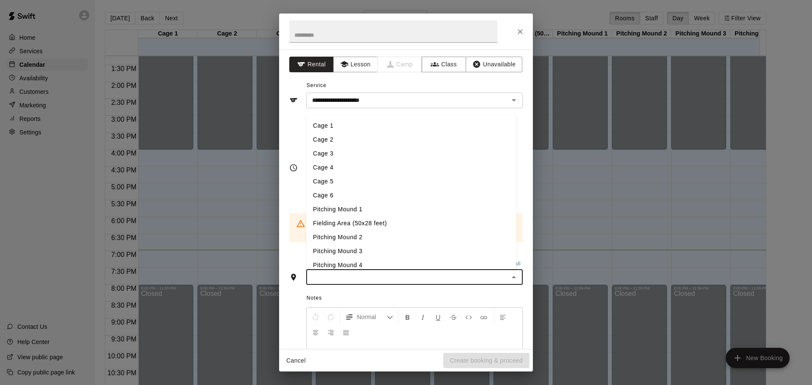
click at [357, 274] on input "text" at bounding box center [408, 277] width 198 height 11
click at [334, 119] on li "Cage 1" at bounding box center [411, 126] width 210 height 14
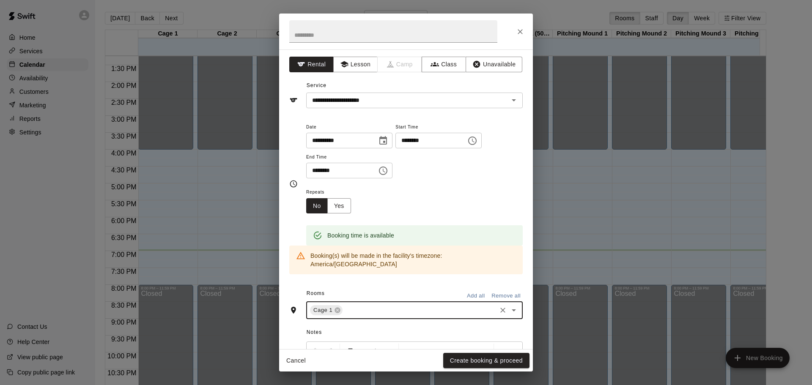
click at [437, 213] on div "Repeats No Yes" at bounding box center [414, 200] width 217 height 27
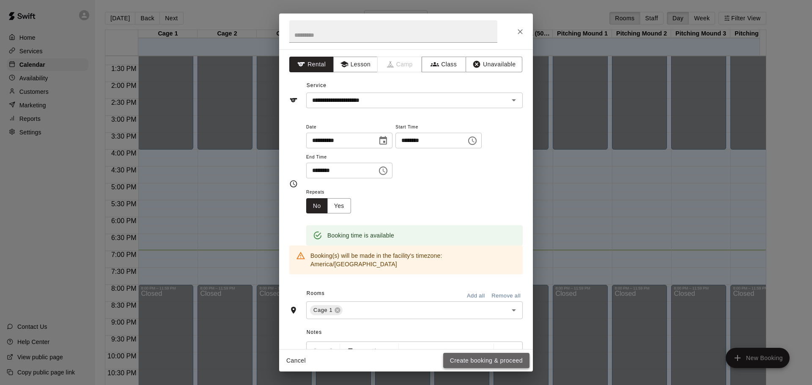
click at [483, 359] on button "Create booking & proceed" at bounding box center [486, 361] width 86 height 16
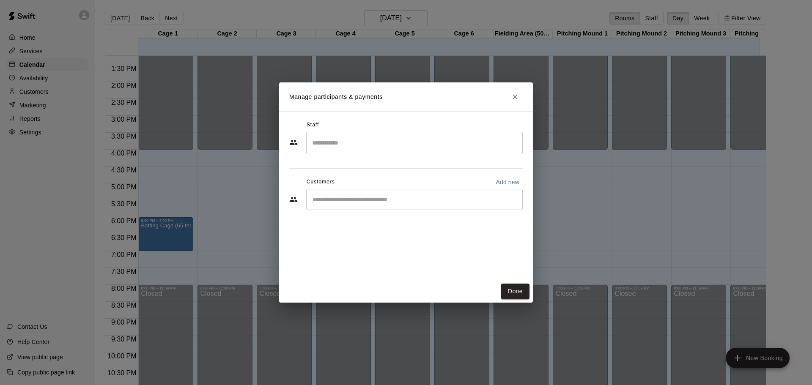
click at [327, 200] on input "Start typing to search customers..." at bounding box center [414, 199] width 209 height 8
click at [396, 295] on div "Done" at bounding box center [406, 291] width 254 height 22
click at [342, 201] on input "Start typing to search customers..." at bounding box center [414, 199] width 209 height 8
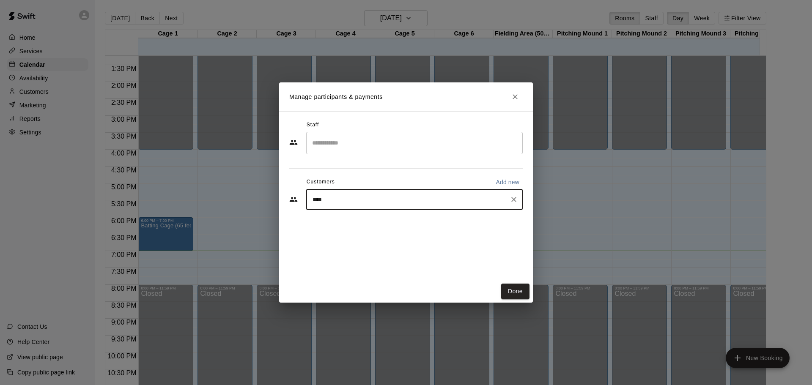
type input "*****"
click at [365, 226] on span "[EMAIL_ADDRESS][DOMAIN_NAME]" at bounding box center [375, 228] width 91 height 6
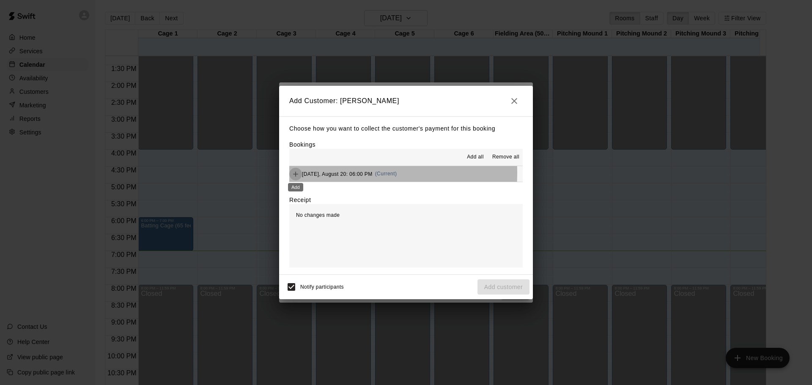
click at [296, 173] on icon "Add" at bounding box center [295, 174] width 8 height 8
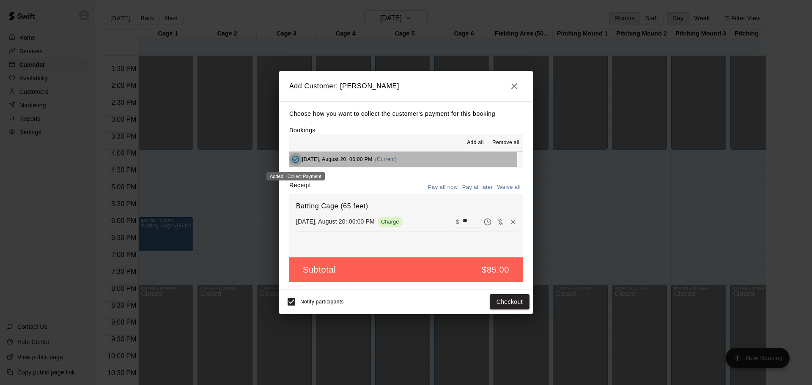
click at [294, 159] on icon "Added - Collect Payment" at bounding box center [295, 159] width 8 height 8
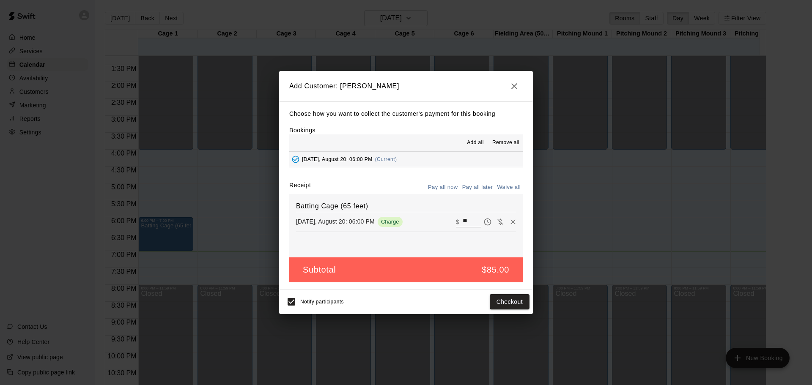
click at [514, 83] on icon "button" at bounding box center [514, 86] width 10 height 10
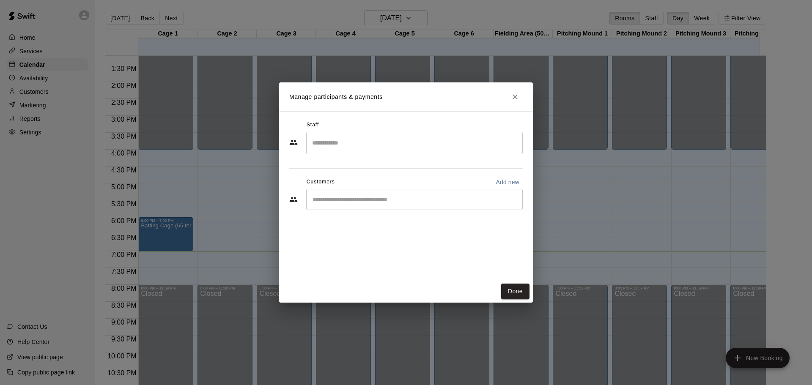
click at [509, 183] on p "Add new" at bounding box center [508, 182] width 24 height 8
select select "**"
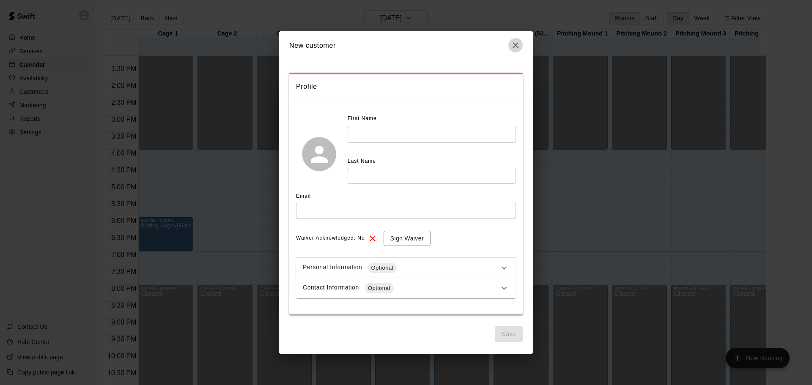
click at [515, 49] on icon "button" at bounding box center [516, 45] width 10 height 10
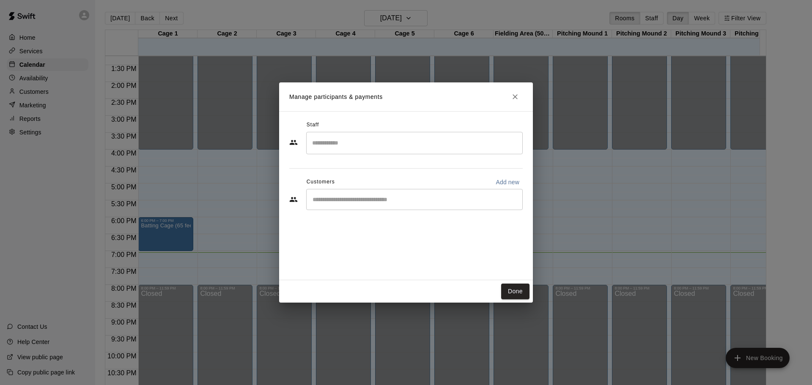
click at [449, 199] on input "Start typing to search customers..." at bounding box center [414, 199] width 209 height 8
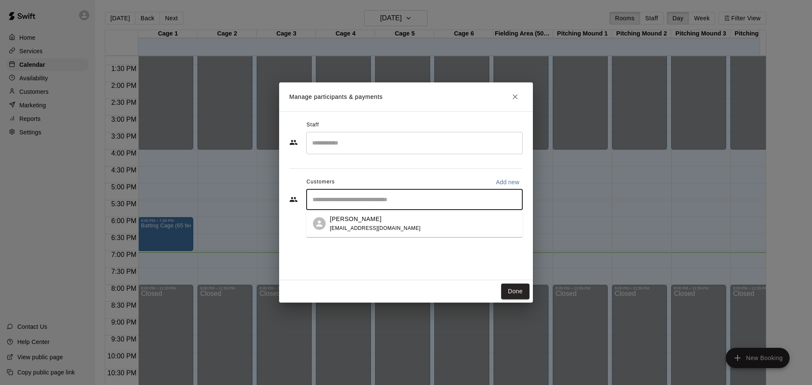
click at [413, 220] on div "[PERSON_NAME] [EMAIL_ADDRESS][DOMAIN_NAME]" at bounding box center [423, 224] width 186 height 18
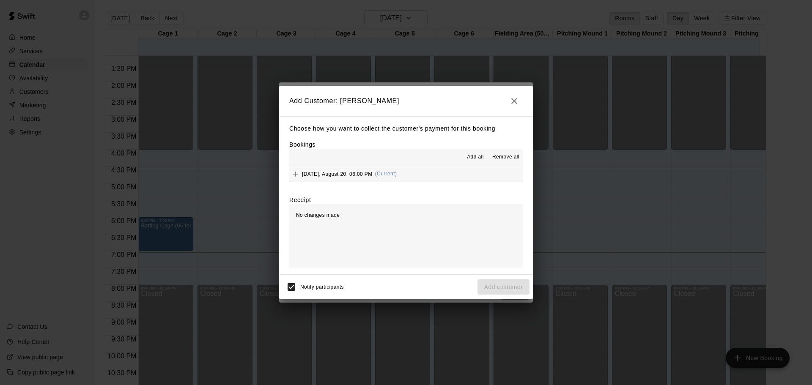
click at [480, 159] on span "Add all" at bounding box center [475, 157] width 17 height 8
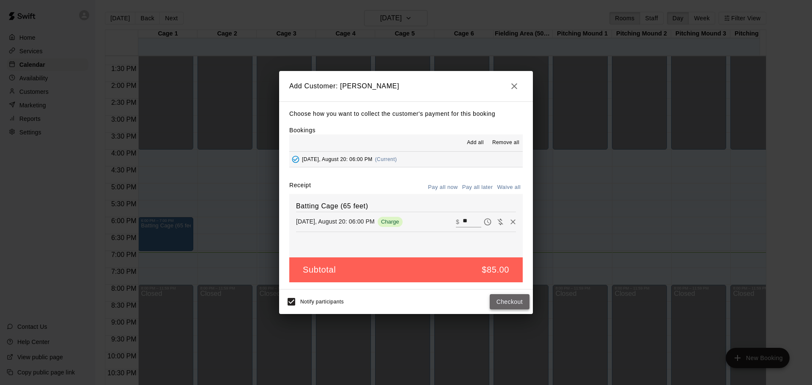
click at [511, 300] on button "Checkout" at bounding box center [510, 302] width 40 height 16
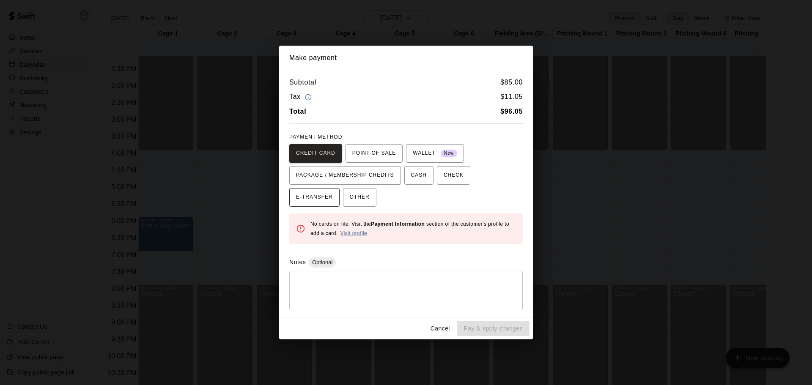
click at [315, 203] on span "E-TRANSFER" at bounding box center [314, 198] width 37 height 14
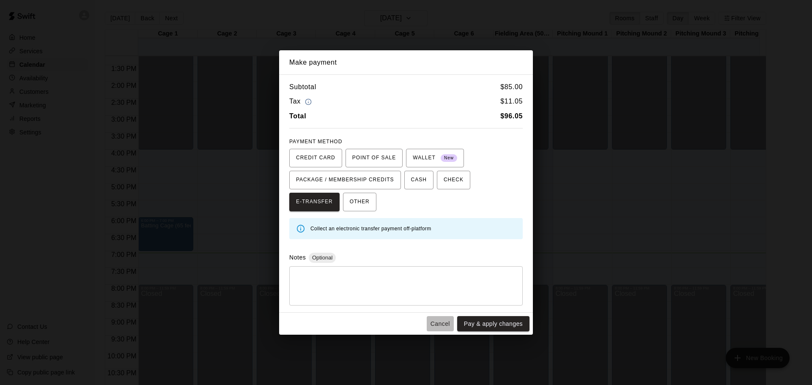
click at [441, 323] on button "Cancel" at bounding box center [440, 324] width 27 height 16
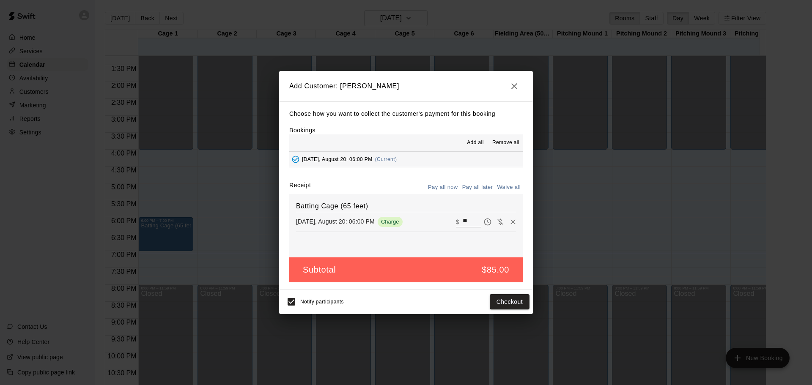
click at [513, 84] on icon "button" at bounding box center [514, 86] width 10 height 10
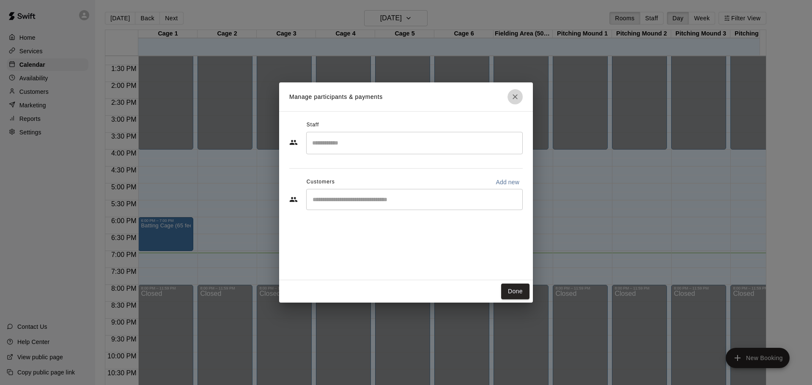
click at [520, 99] on button "Close" at bounding box center [515, 96] width 15 height 15
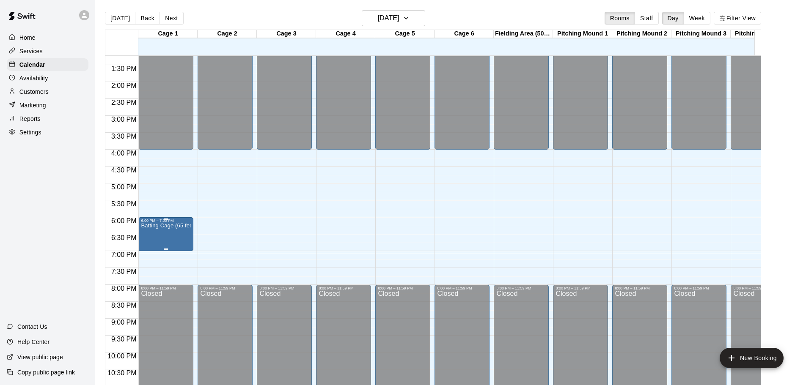
drag, startPoint x: 146, startPoint y: 222, endPoint x: 147, endPoint y: 231, distance: 8.1
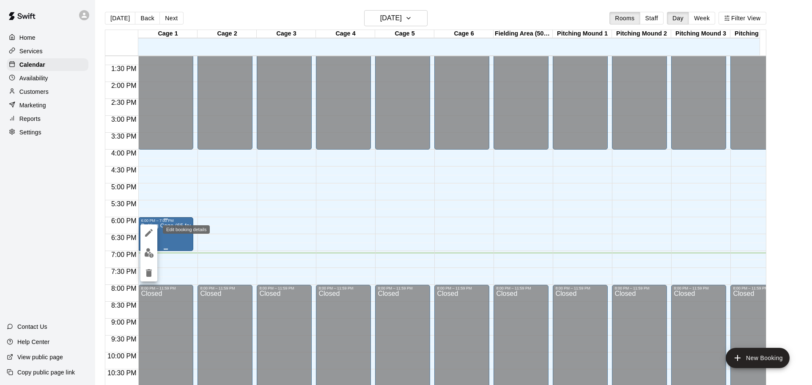
click at [147, 231] on icon "edit" at bounding box center [149, 233] width 10 height 10
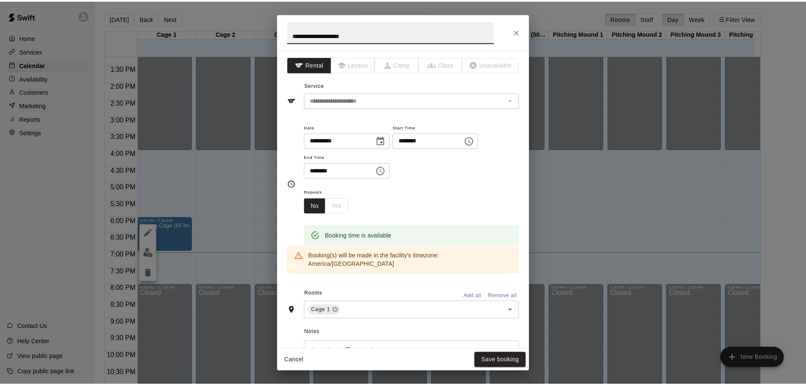
scroll to position [154, 0]
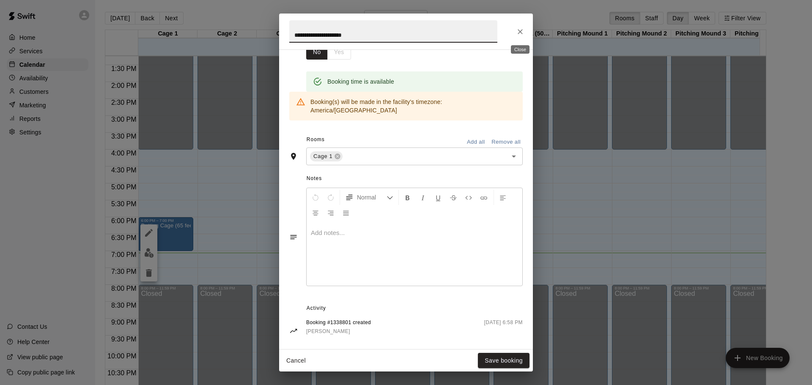
click at [519, 32] on icon "Close" at bounding box center [520, 31] width 8 height 8
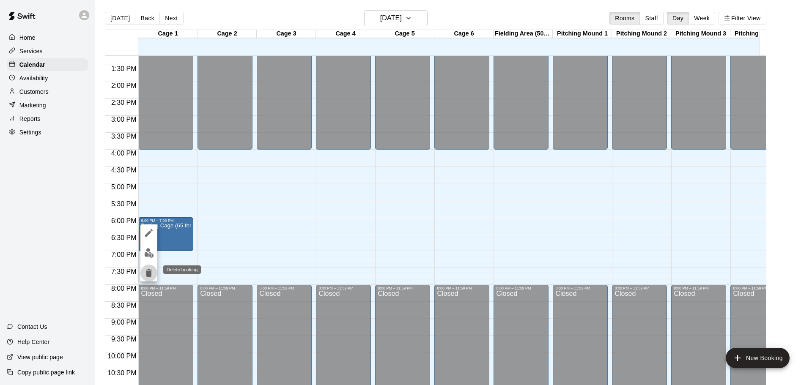
click at [145, 275] on icon "delete" at bounding box center [149, 273] width 10 height 10
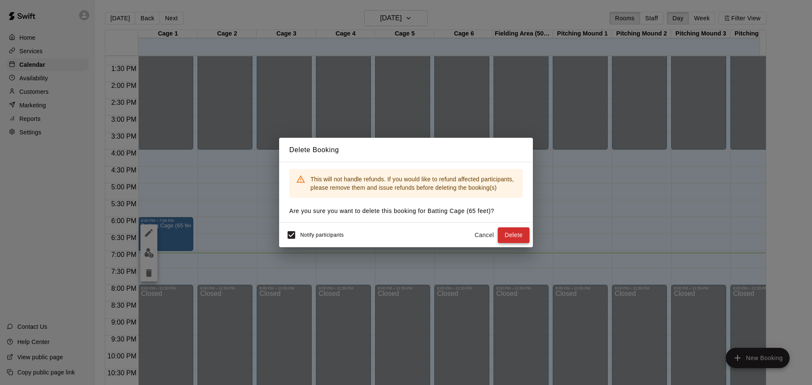
click at [510, 228] on button "Delete" at bounding box center [514, 236] width 32 height 16
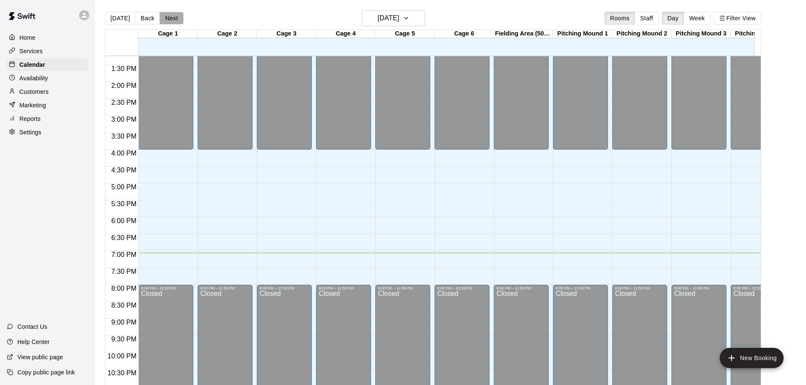
click at [173, 18] on button "Next" at bounding box center [171, 18] width 24 height 13
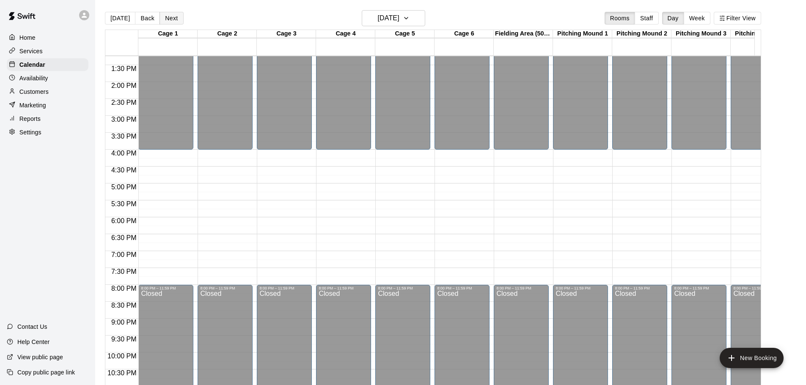
click at [173, 18] on button "Next" at bounding box center [171, 18] width 24 height 13
